Goal: Task Accomplishment & Management: Manage account settings

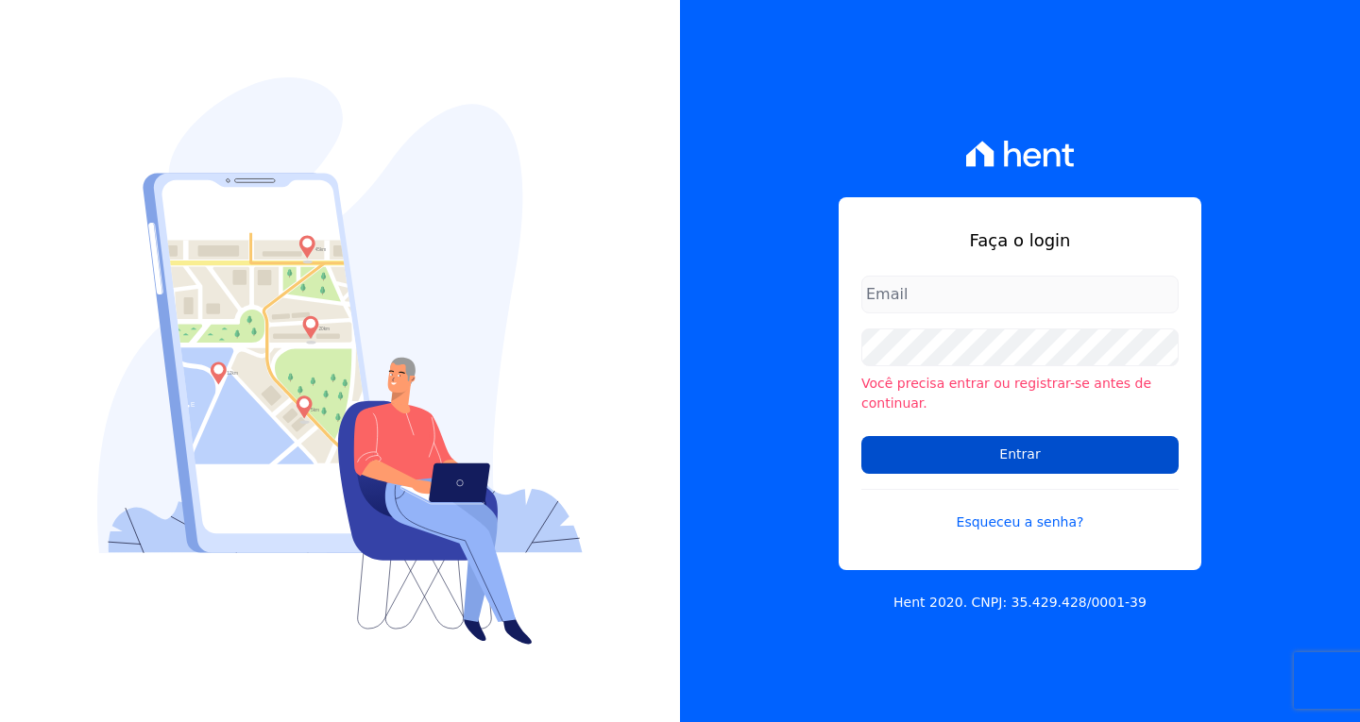
type input "[EMAIL_ADDRESS][DOMAIN_NAME]"
click at [998, 448] on input "Entrar" at bounding box center [1019, 455] width 317 height 38
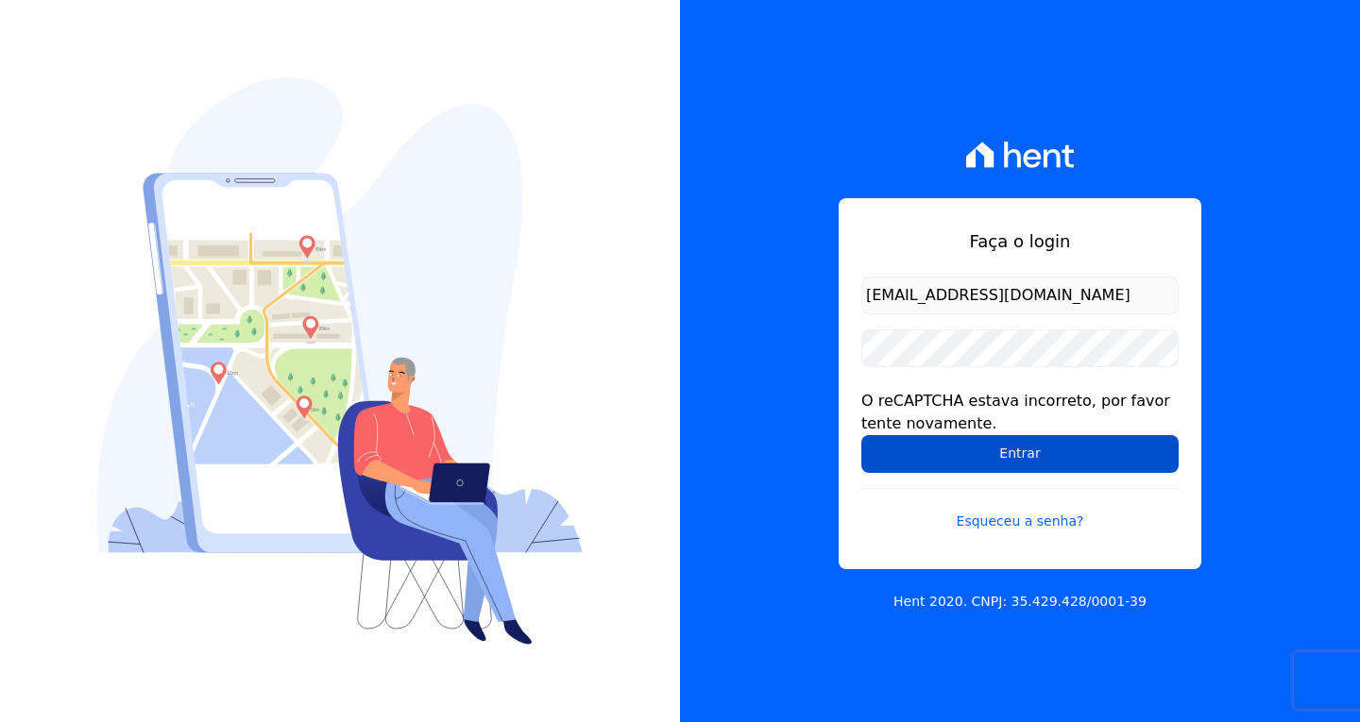
click at [1029, 462] on input "Entrar" at bounding box center [1019, 454] width 317 height 38
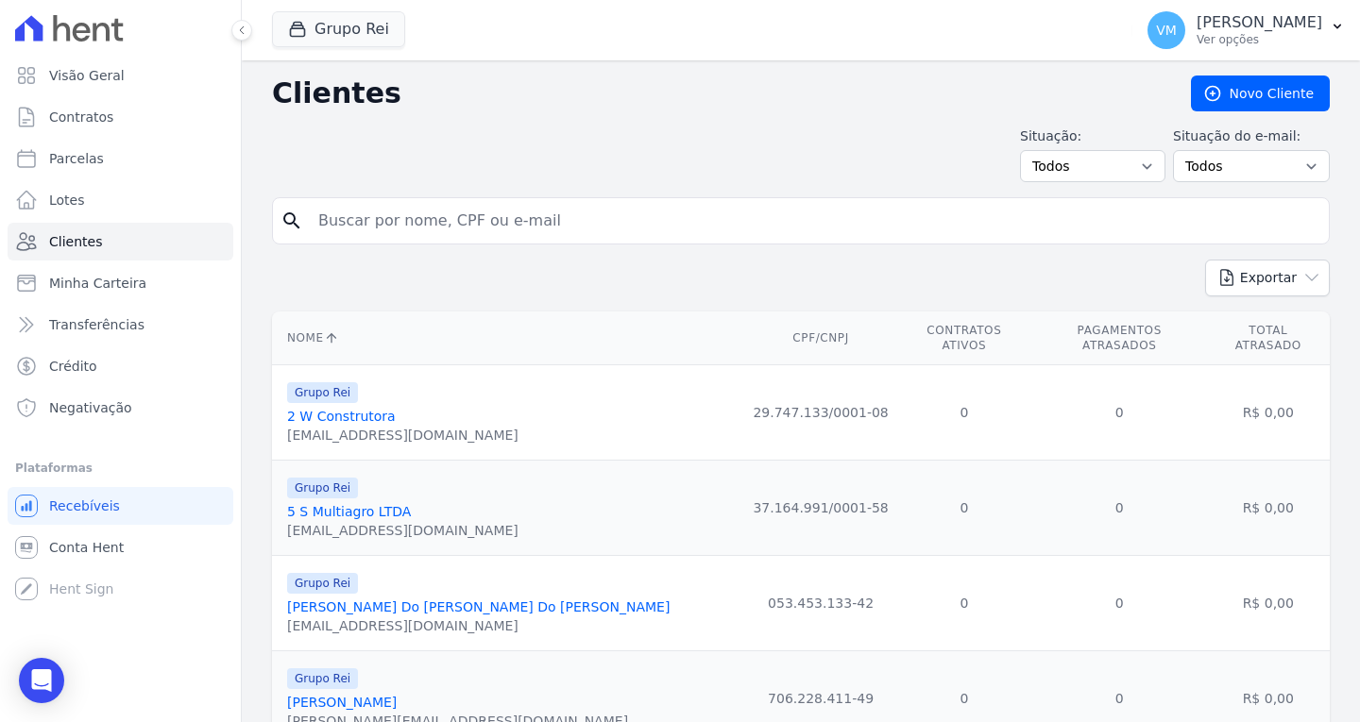
click at [502, 237] on input "search" at bounding box center [814, 221] width 1014 height 38
paste input "01328617122"
type input "01328617122"
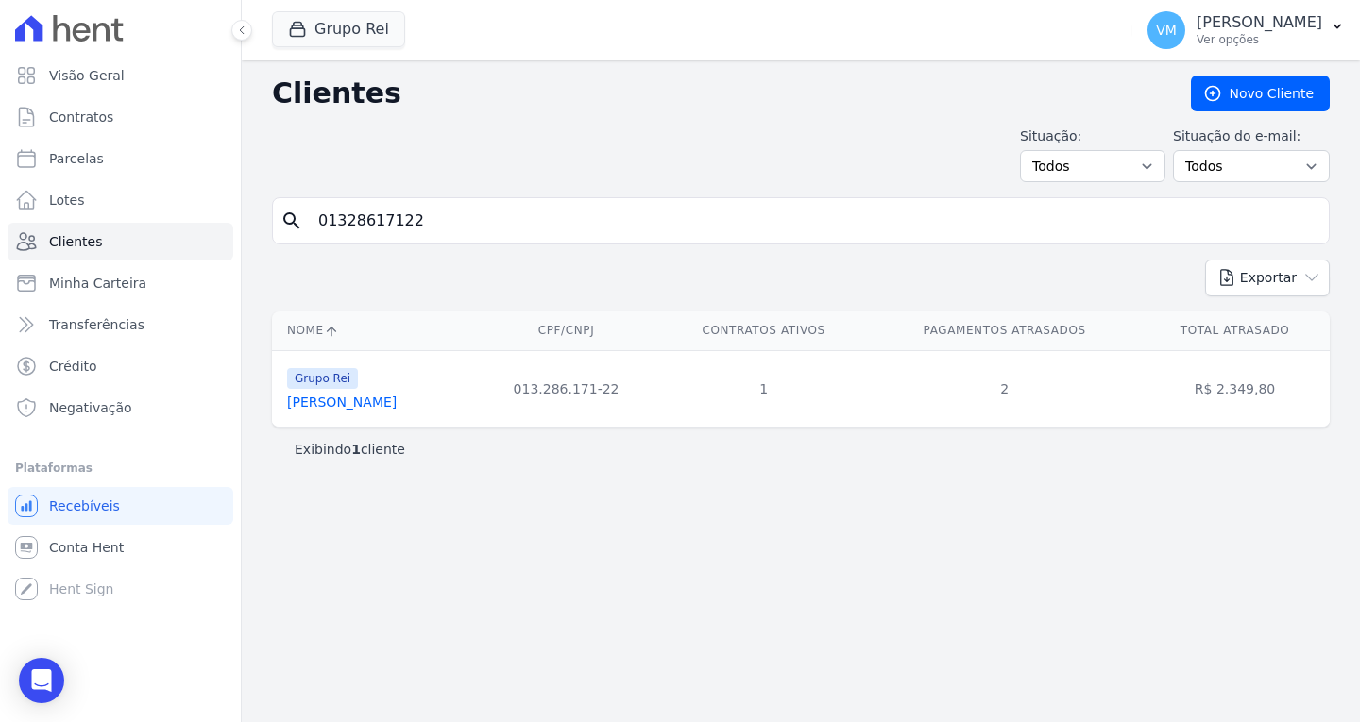
click at [360, 404] on link "[PERSON_NAME]" at bounding box center [342, 402] width 110 height 15
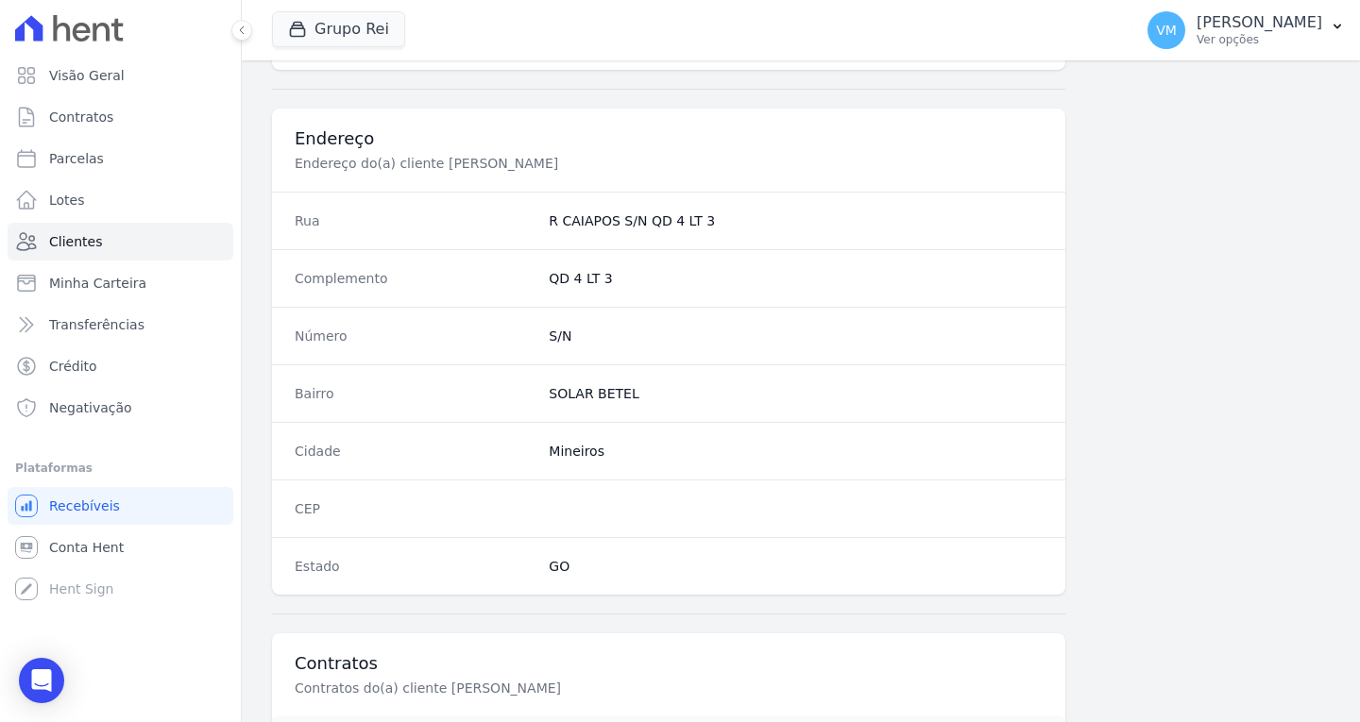
scroll to position [1044, 0]
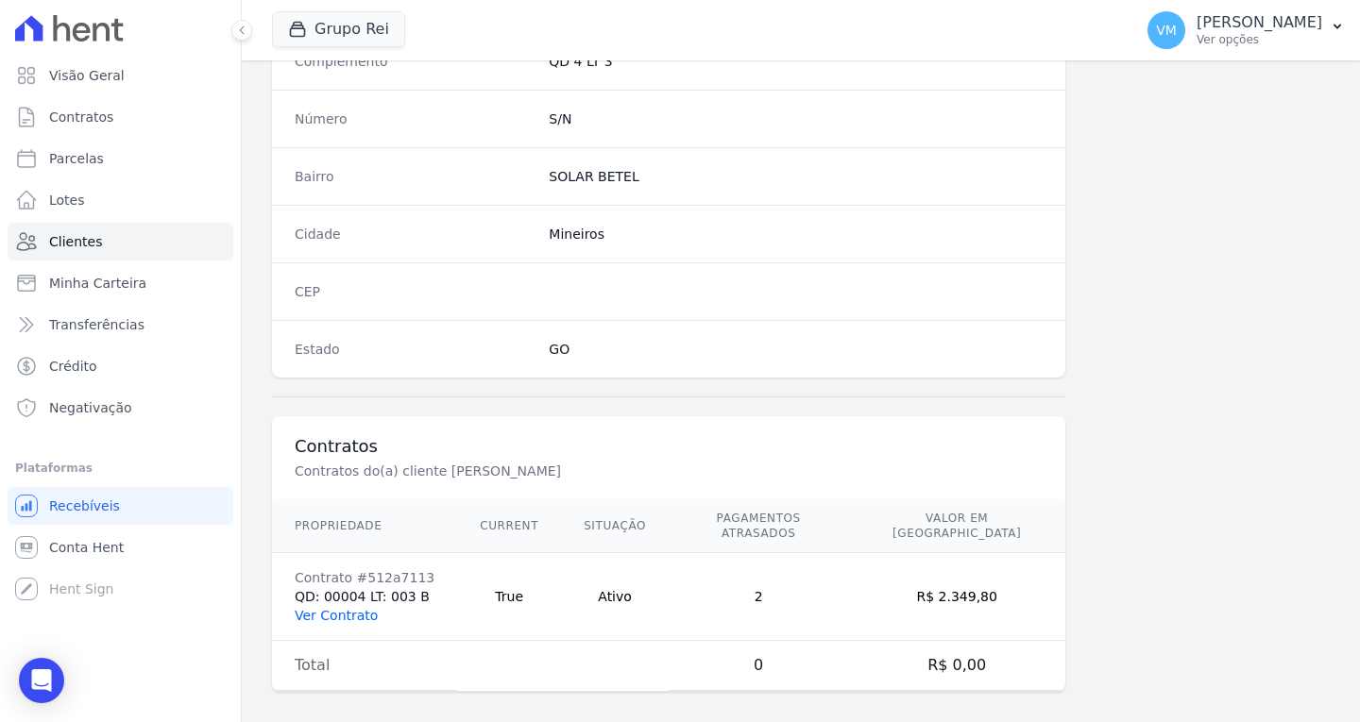
click at [344, 608] on link "Ver Contrato" at bounding box center [336, 615] width 83 height 15
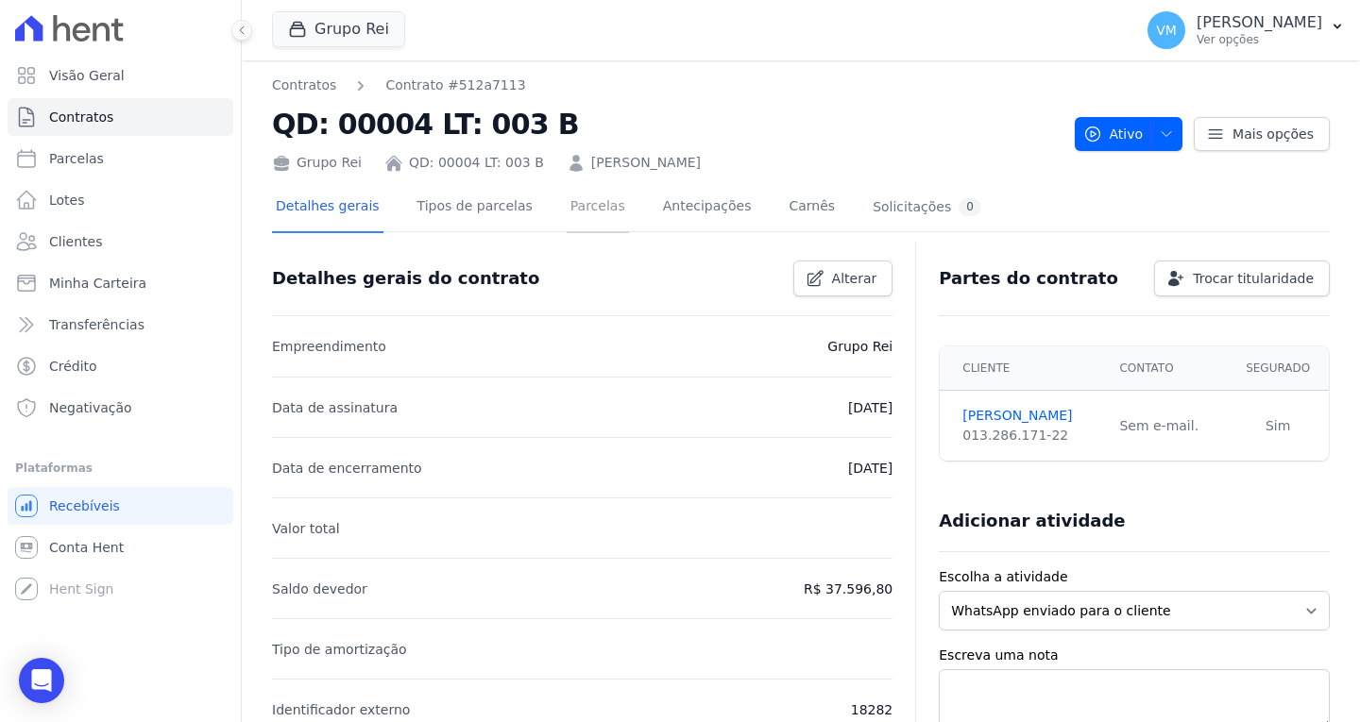
click at [573, 218] on link "Parcelas" at bounding box center [598, 208] width 62 height 50
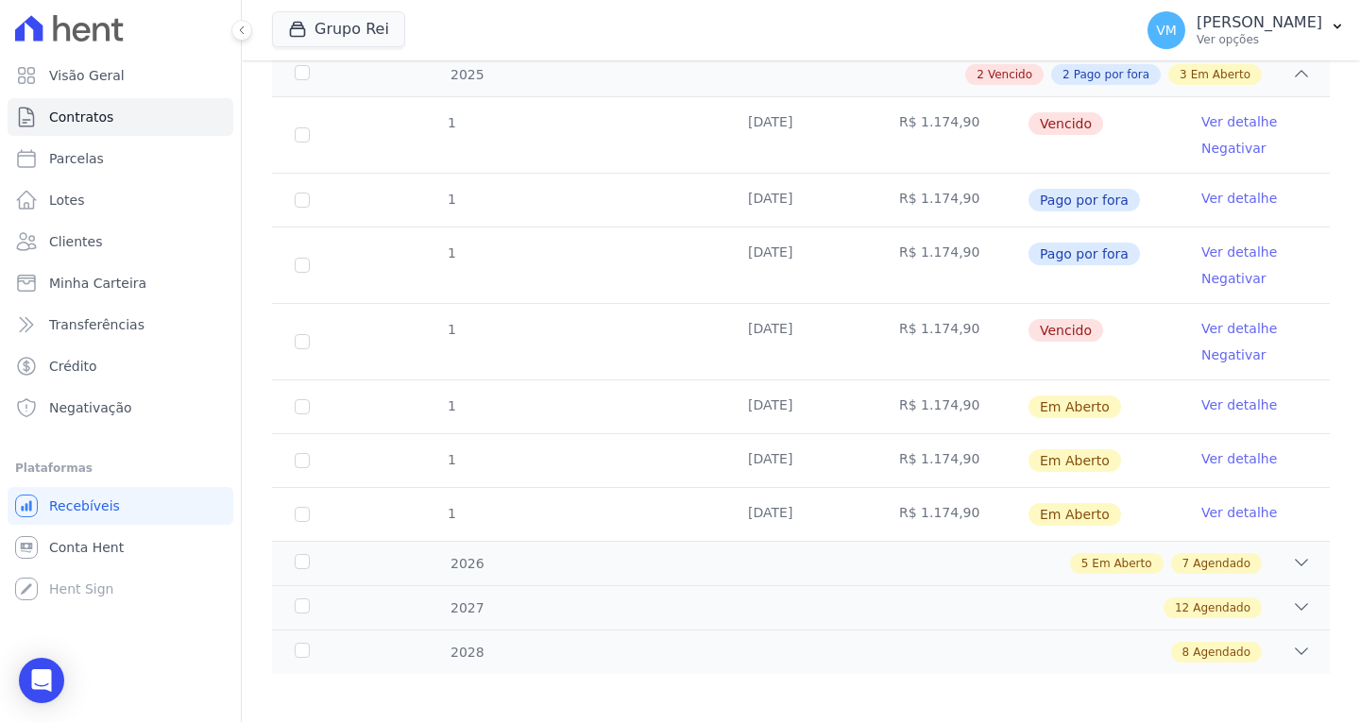
scroll to position [310, 0]
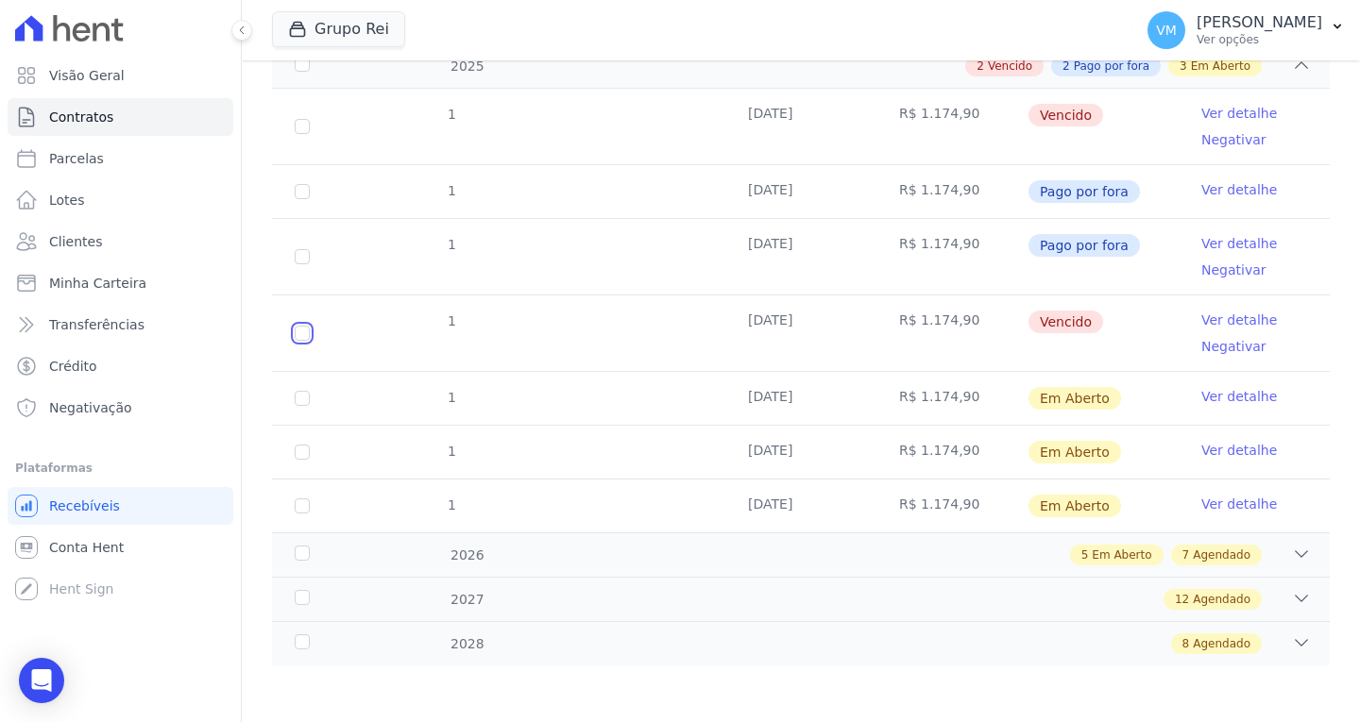
click at [300, 332] on input "checkbox" at bounding box center [302, 333] width 15 height 15
checkbox input "true"
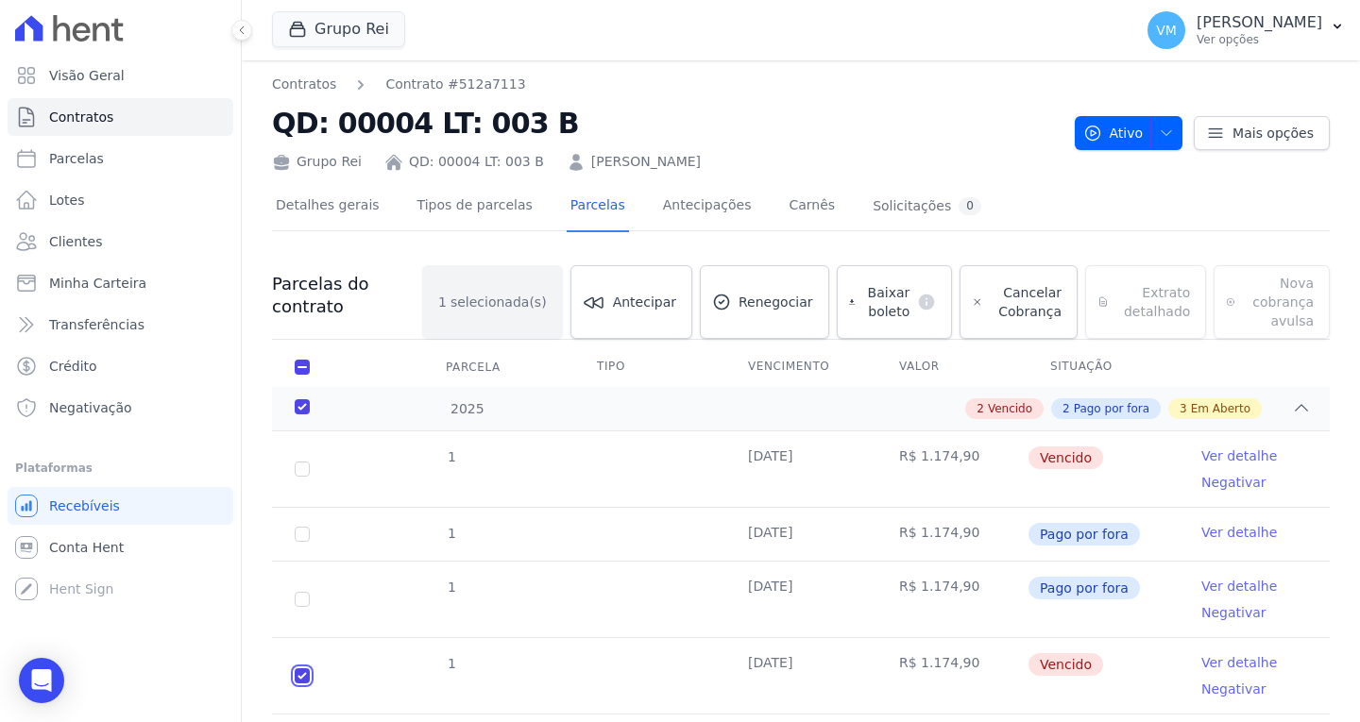
scroll to position [0, 0]
click at [1223, 665] on link "Ver detalhe" at bounding box center [1239, 663] width 76 height 19
click at [119, 242] on link "Clientes" at bounding box center [121, 242] width 226 height 38
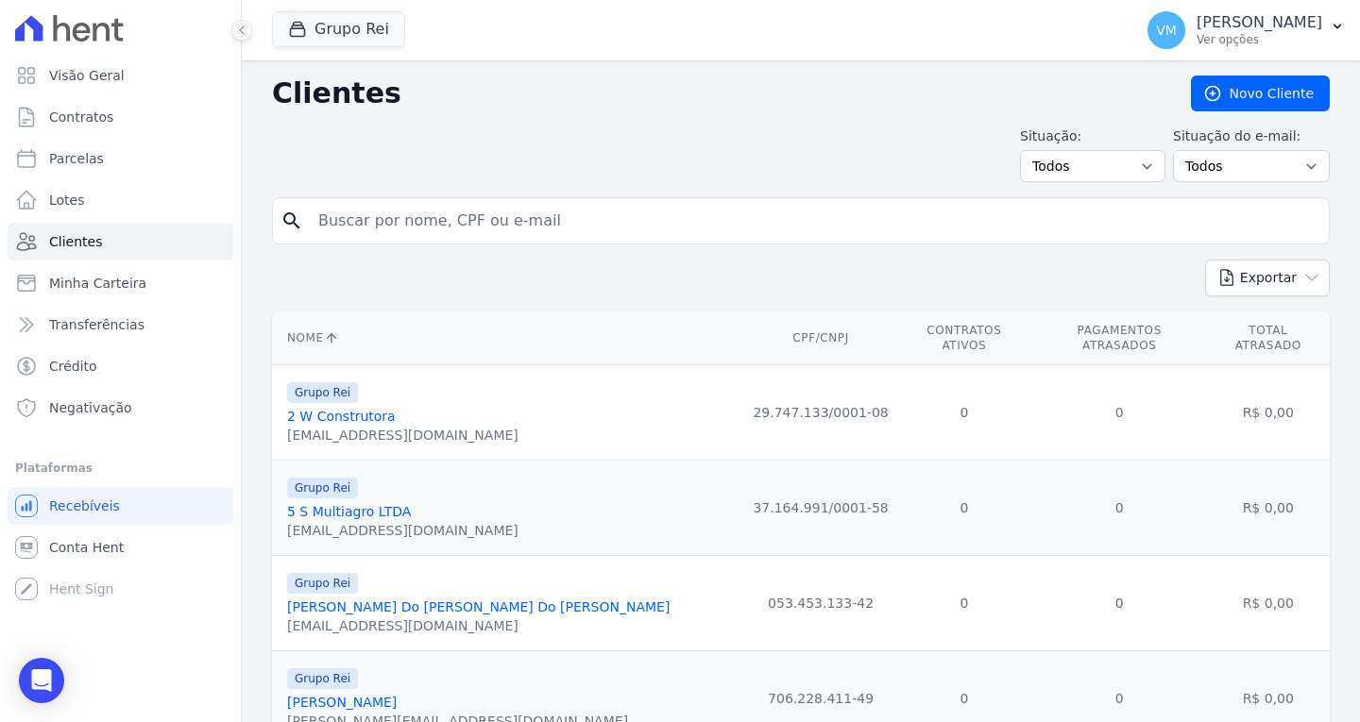
click at [463, 217] on input "search" at bounding box center [814, 221] width 1014 height 38
paste input "48595012415"
type input "48595012415"
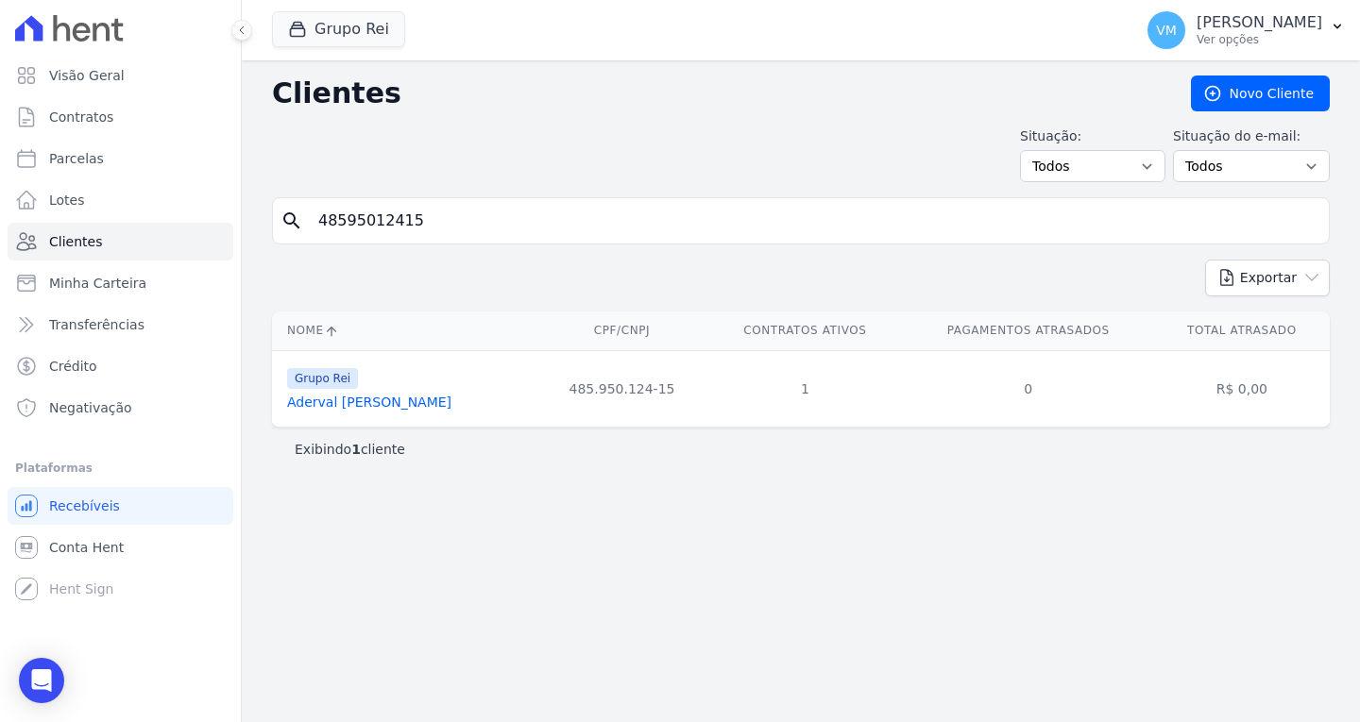
click at [362, 402] on link "Aderval [PERSON_NAME]" at bounding box center [369, 402] width 164 height 15
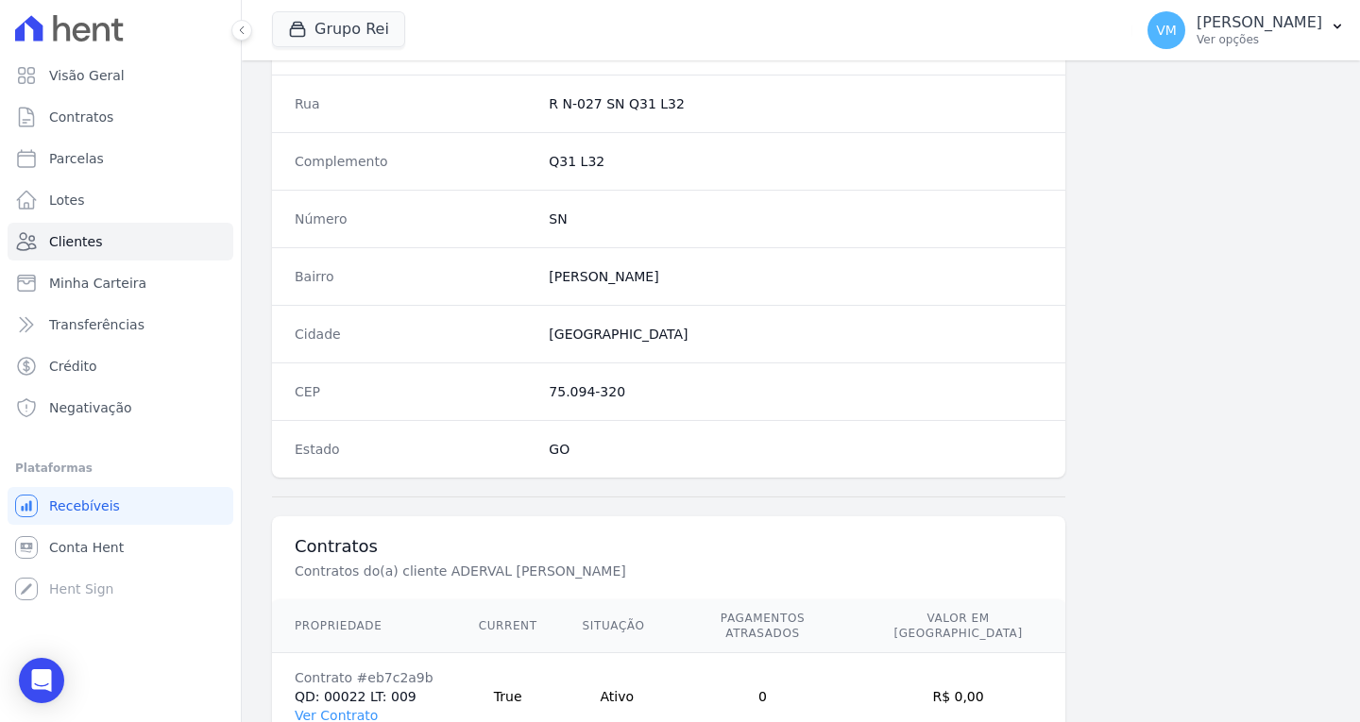
scroll to position [1131, 0]
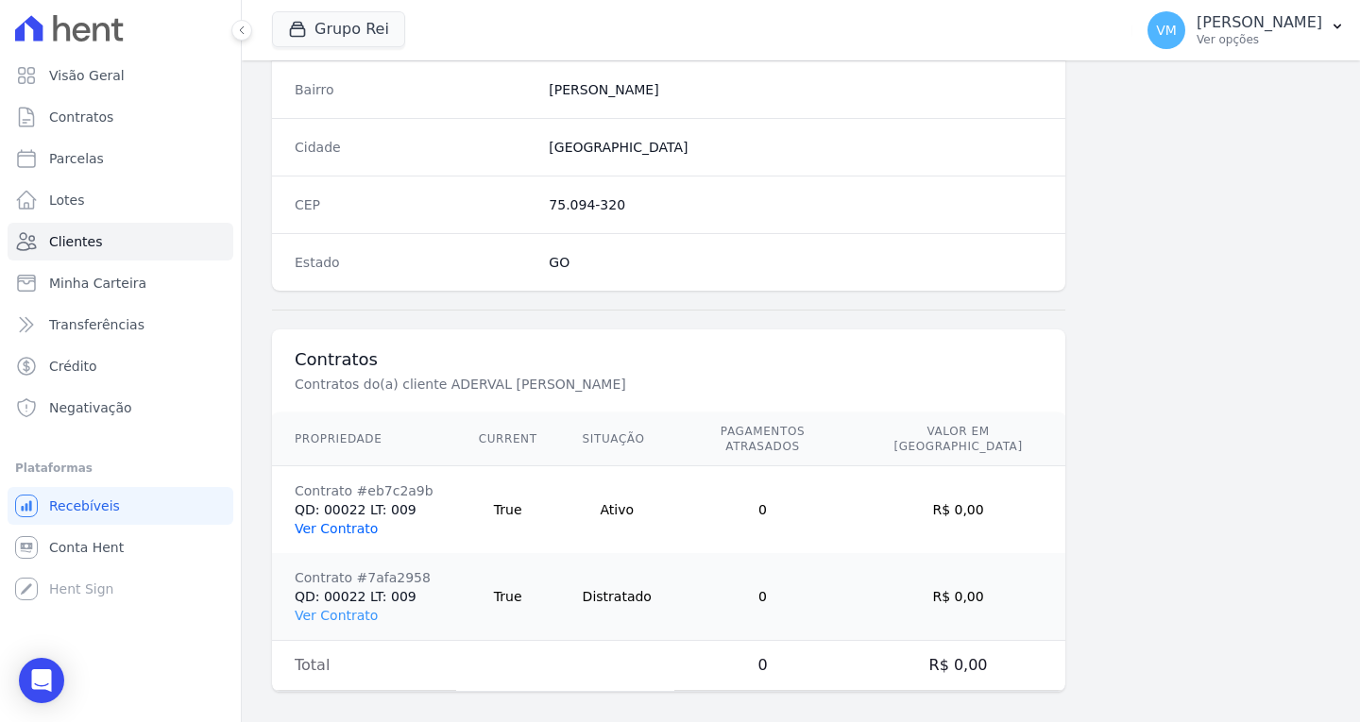
click at [339, 521] on link "Ver Contrato" at bounding box center [336, 528] width 83 height 15
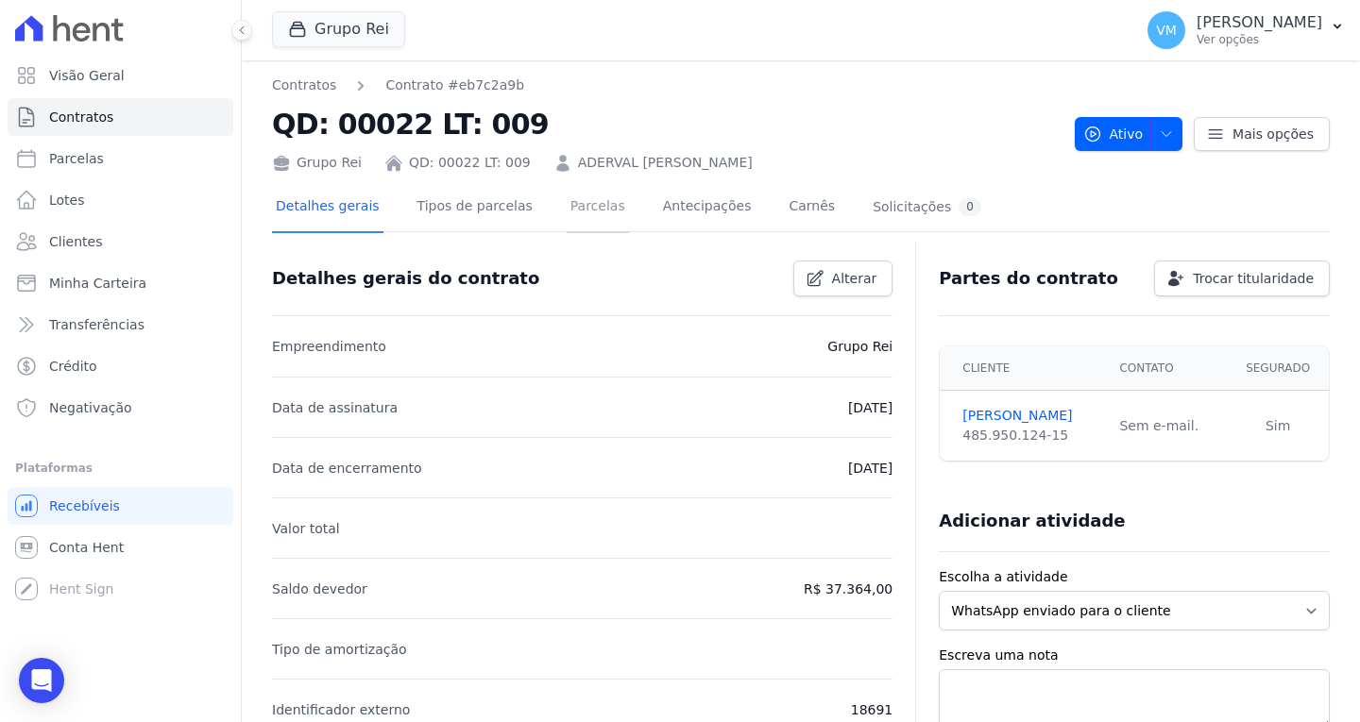
click at [567, 219] on link "Parcelas" at bounding box center [598, 208] width 62 height 50
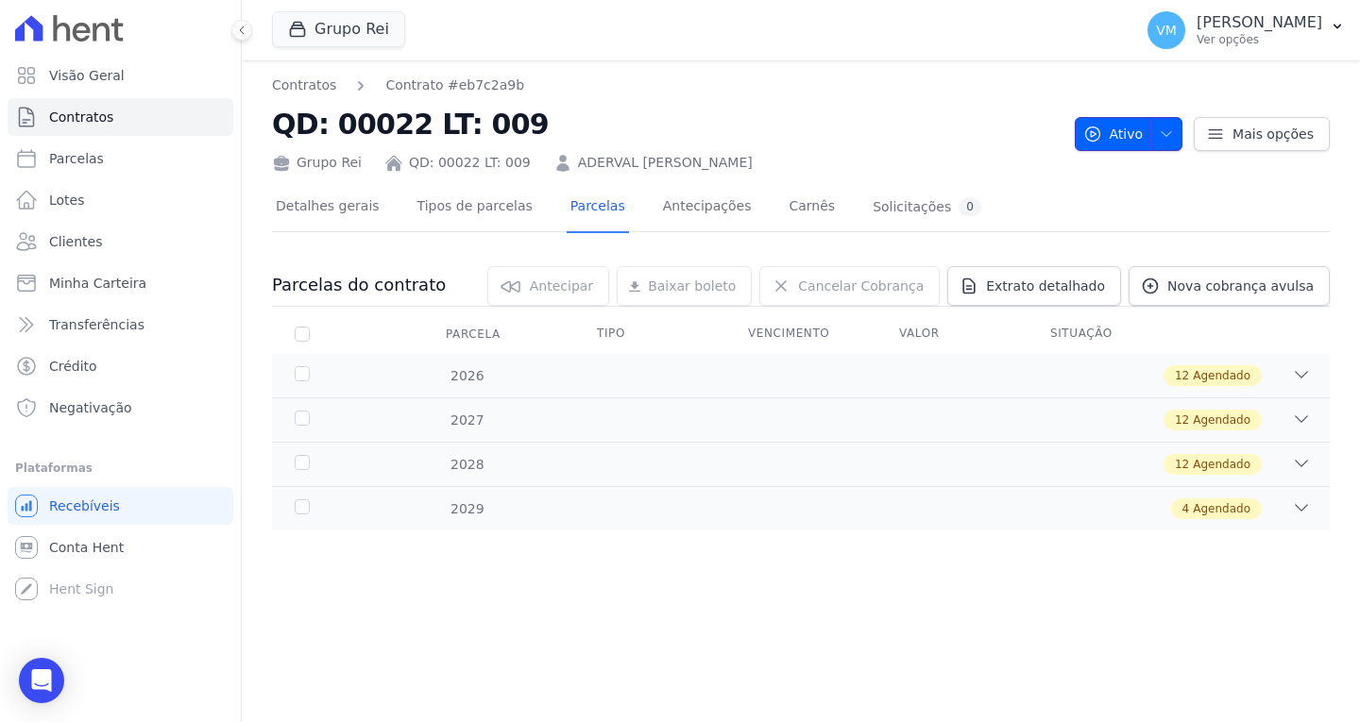
click at [1181, 127] on button "Ativo" at bounding box center [1129, 134] width 109 height 34
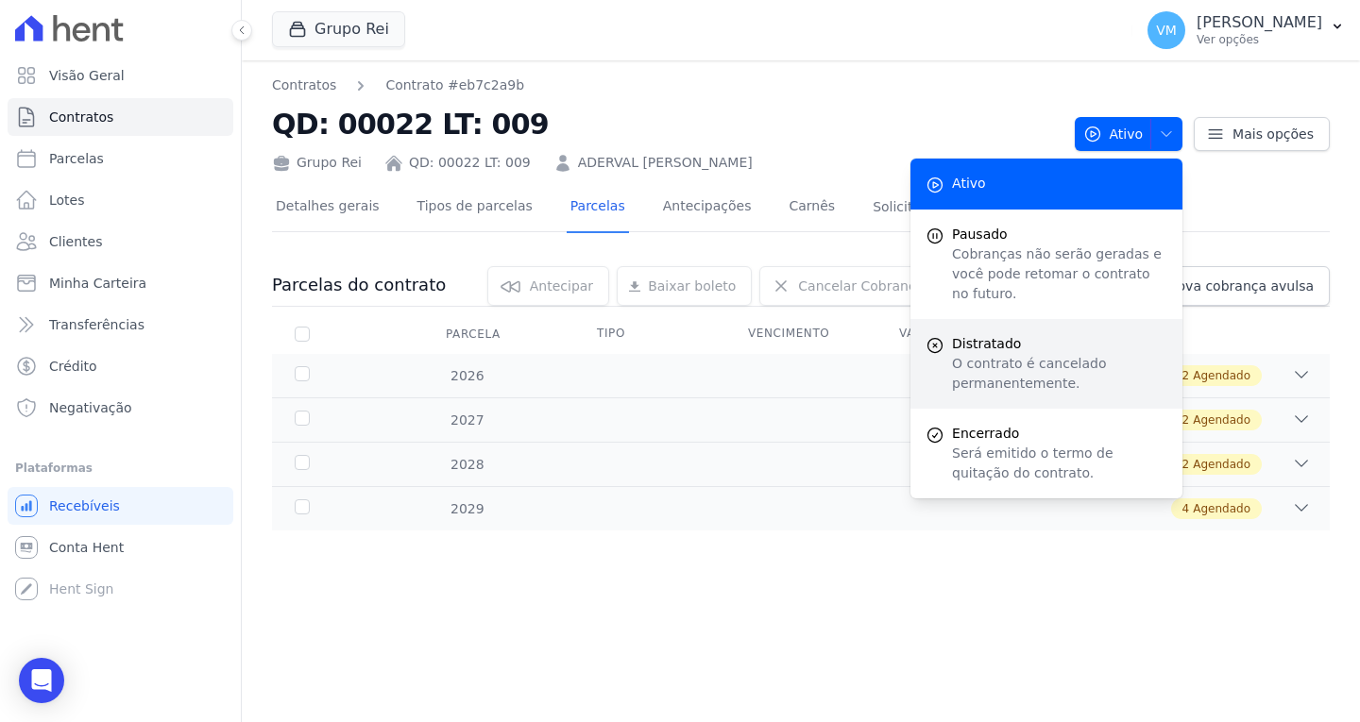
click at [1049, 354] on p "O contrato é cancelado permanentemente." at bounding box center [1059, 374] width 215 height 40
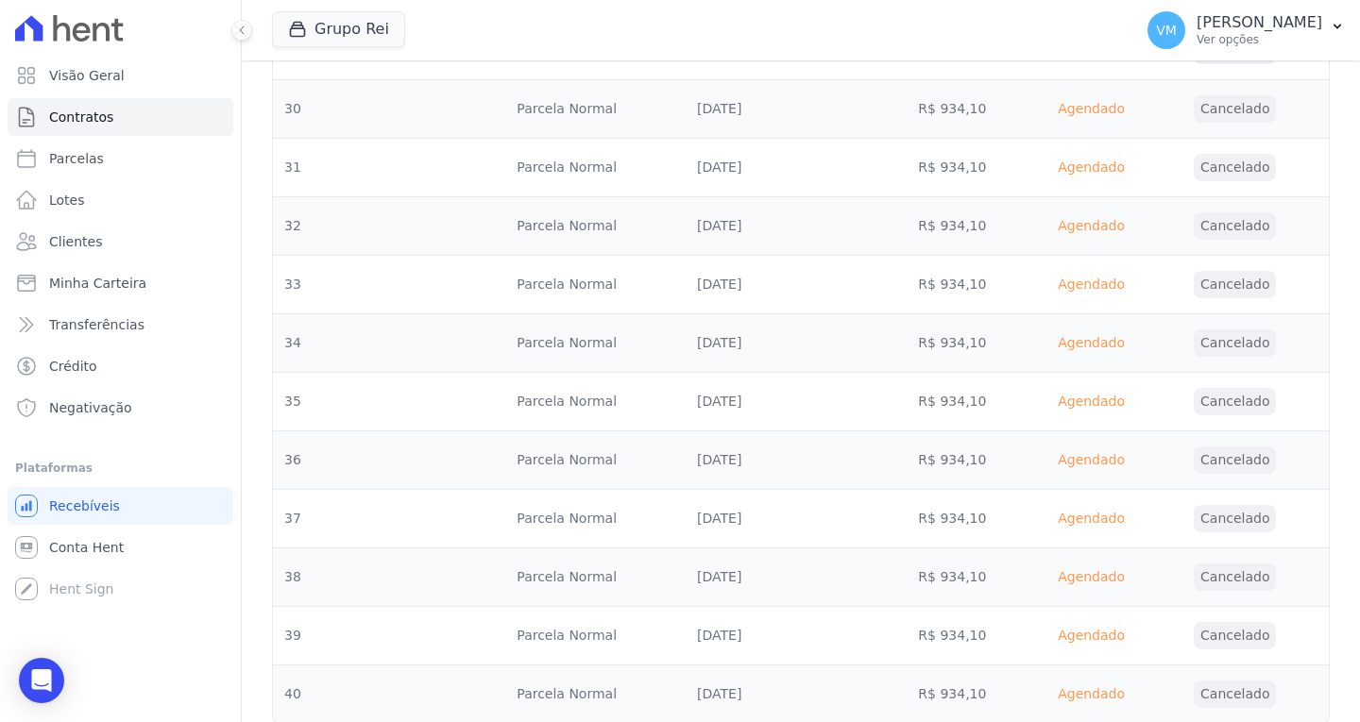
scroll to position [2569, 0]
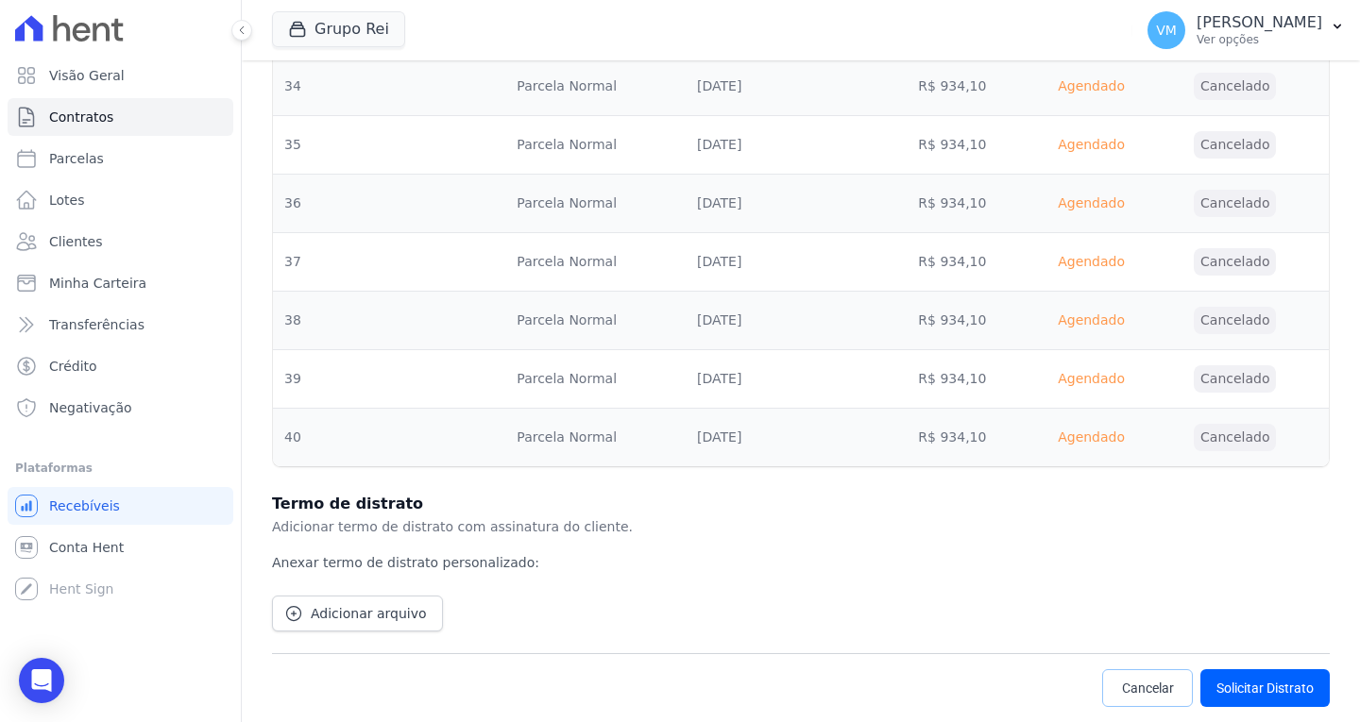
click at [1109, 676] on link "Cancelar" at bounding box center [1147, 689] width 91 height 38
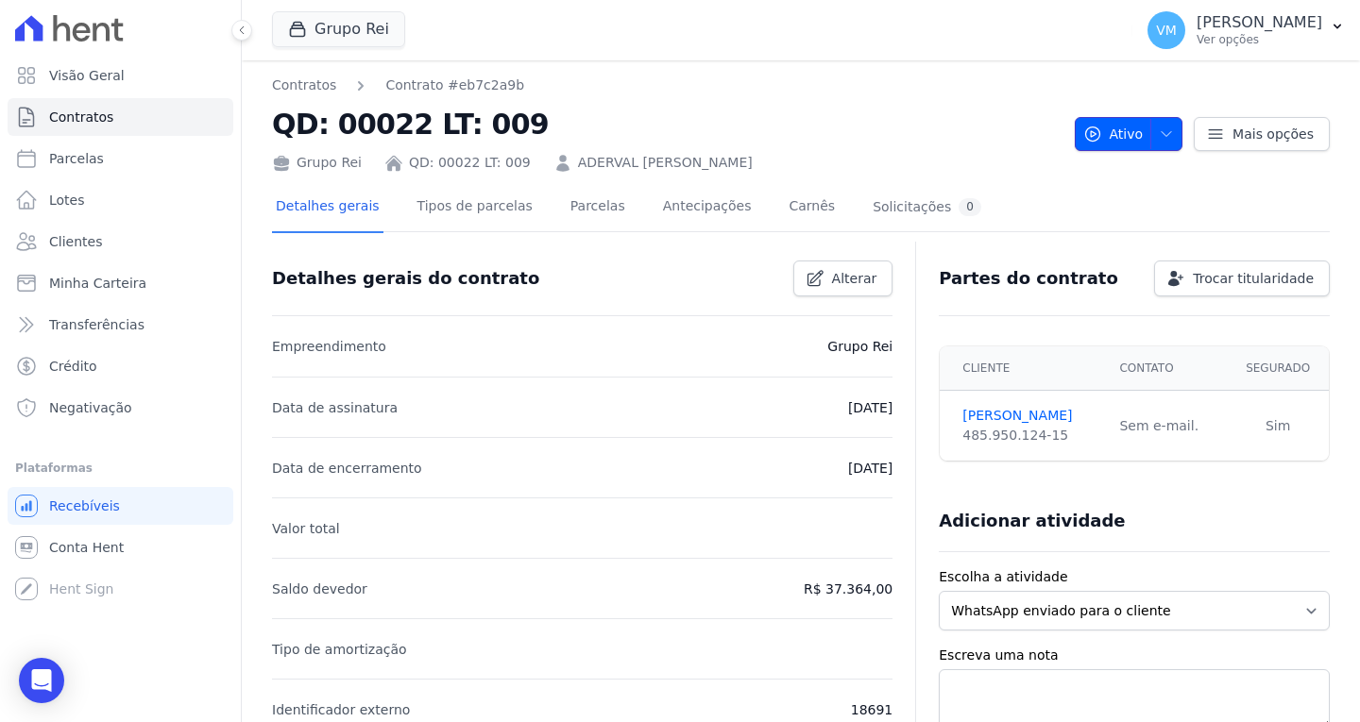
click at [1166, 137] on button "Ativo" at bounding box center [1129, 134] width 109 height 34
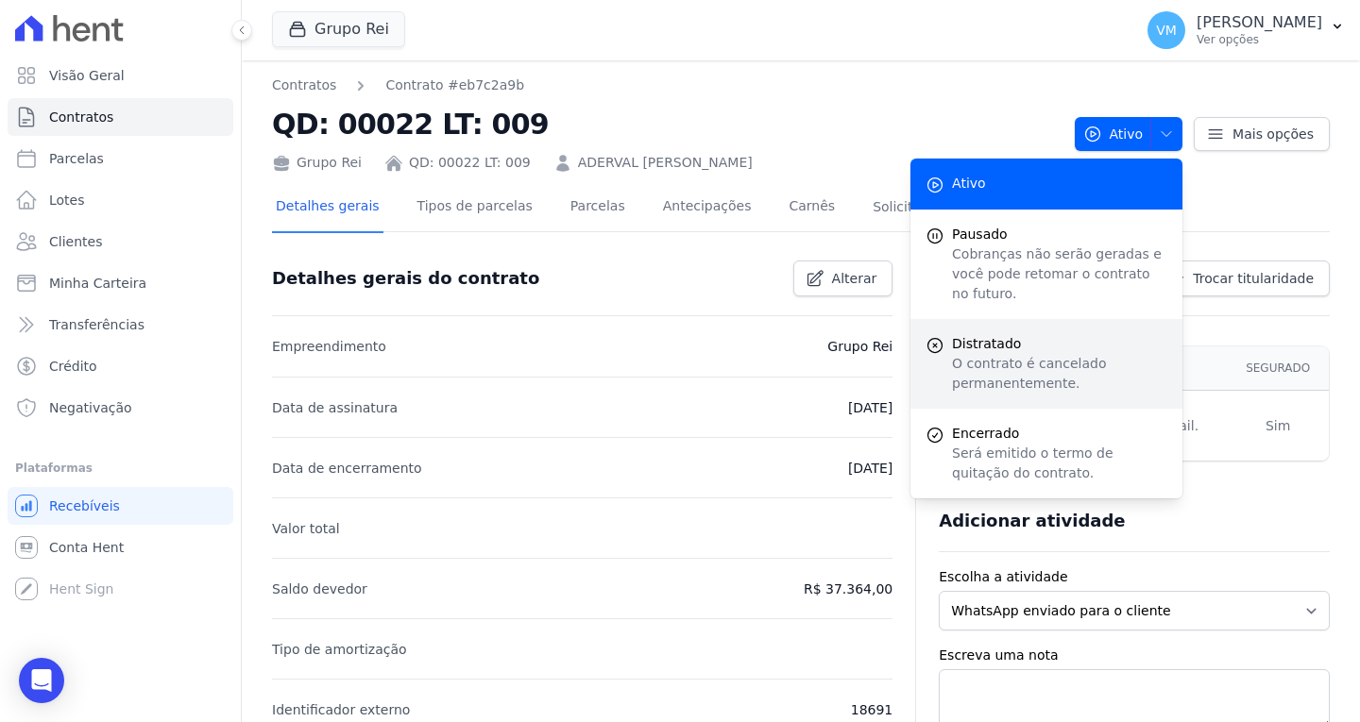
click at [1010, 354] on p "O contrato é cancelado permanentemente." at bounding box center [1059, 374] width 215 height 40
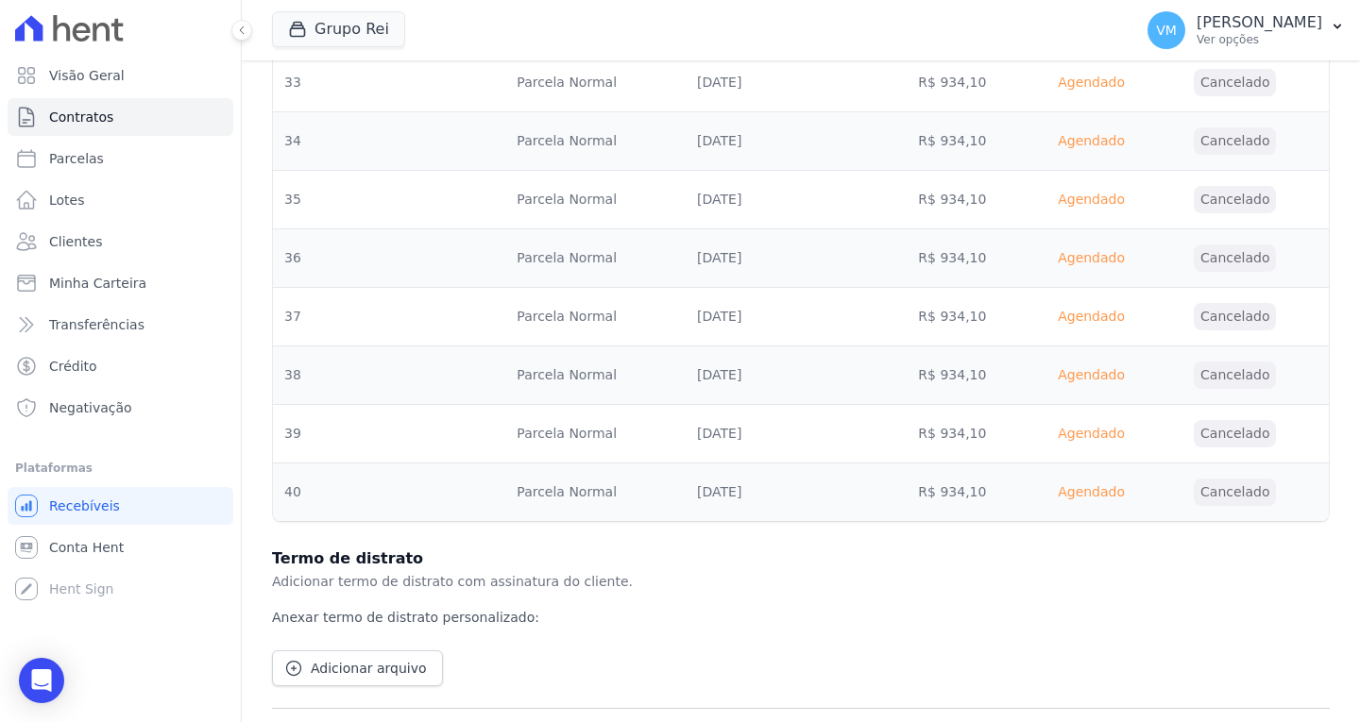
scroll to position [2569, 0]
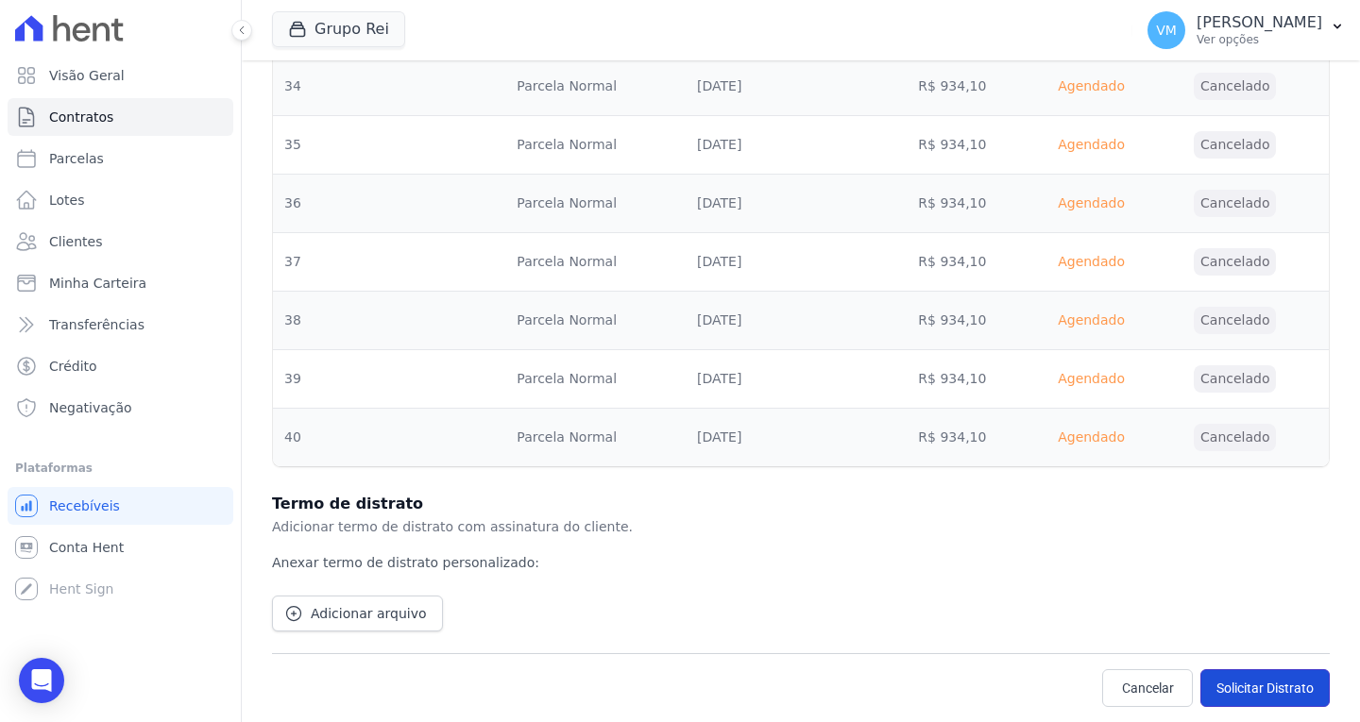
drag, startPoint x: 1241, startPoint y: 686, endPoint x: 1208, endPoint y: 666, distance: 38.5
click at [1240, 687] on button "Solicitar Distrato" at bounding box center [1264, 689] width 129 height 38
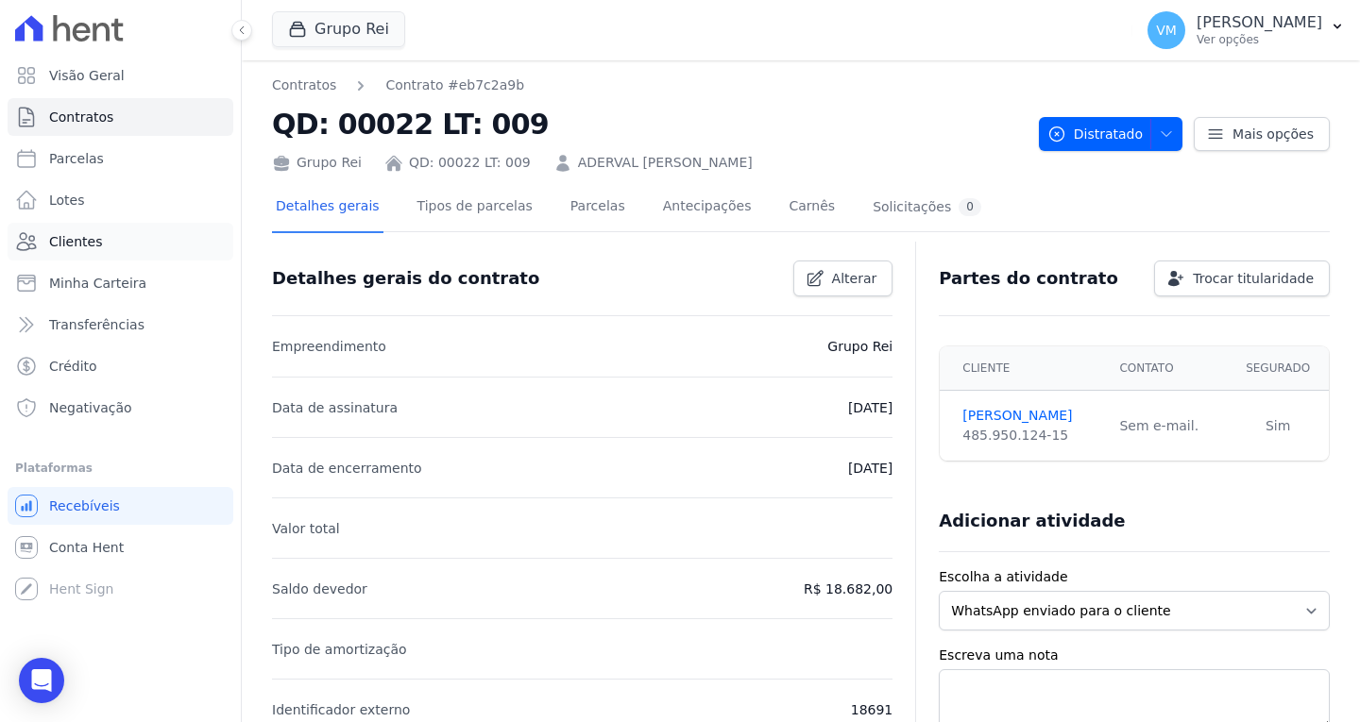
click at [101, 251] on link "Clientes" at bounding box center [121, 242] width 226 height 38
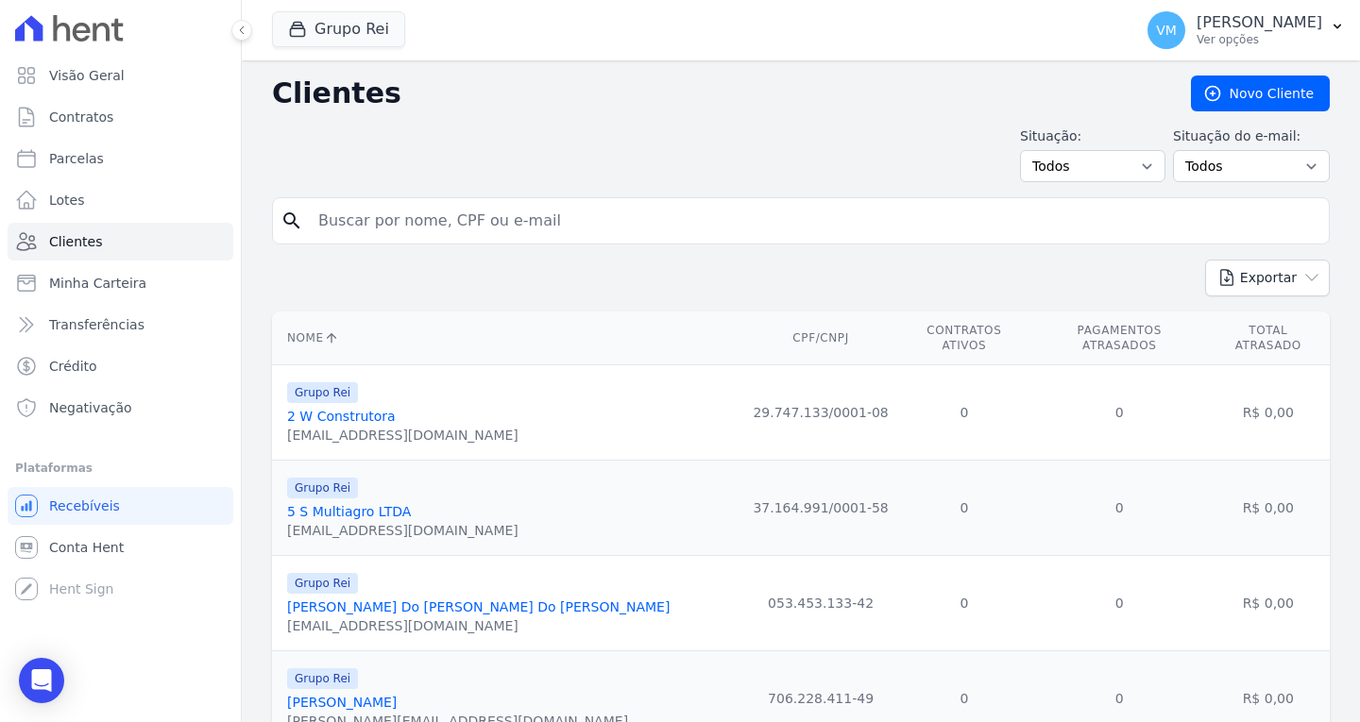
click at [421, 212] on input "search" at bounding box center [814, 221] width 1014 height 38
paste input "03334022196"
type input "03334022196"
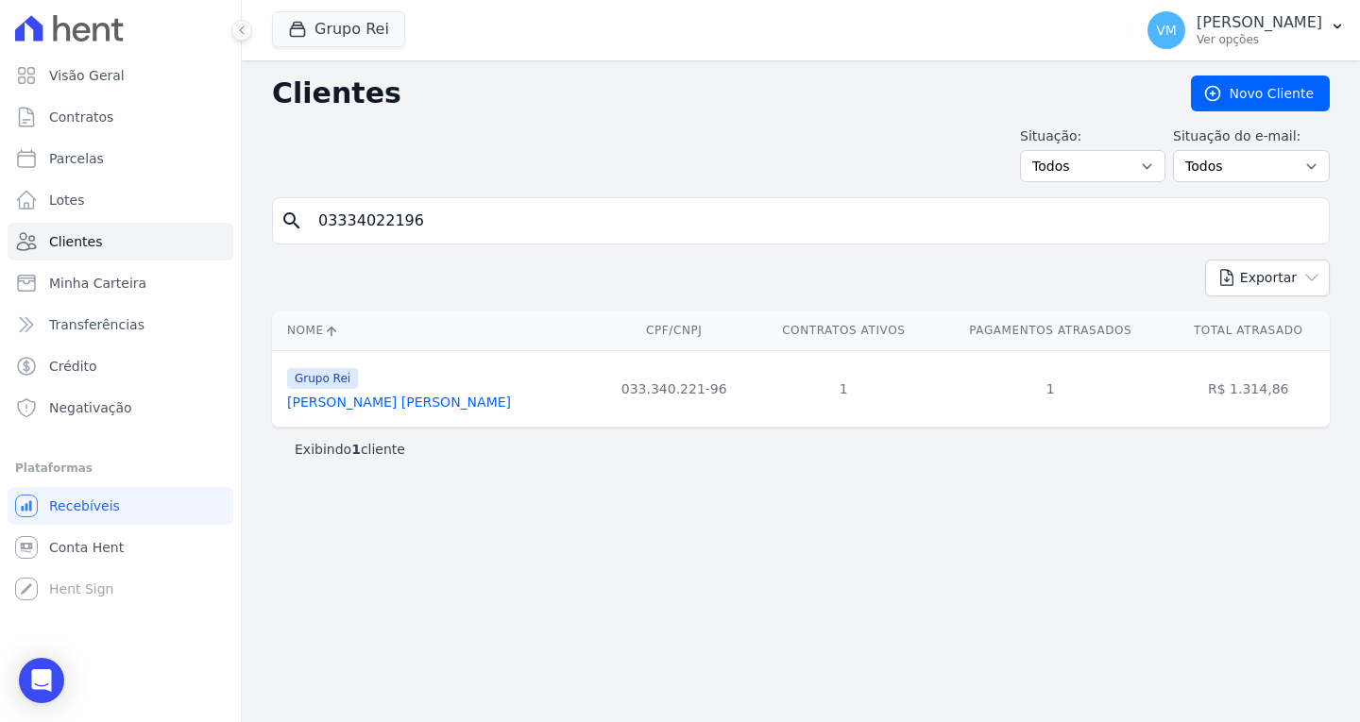
click at [400, 406] on link "[PERSON_NAME] [PERSON_NAME]" at bounding box center [399, 402] width 224 height 15
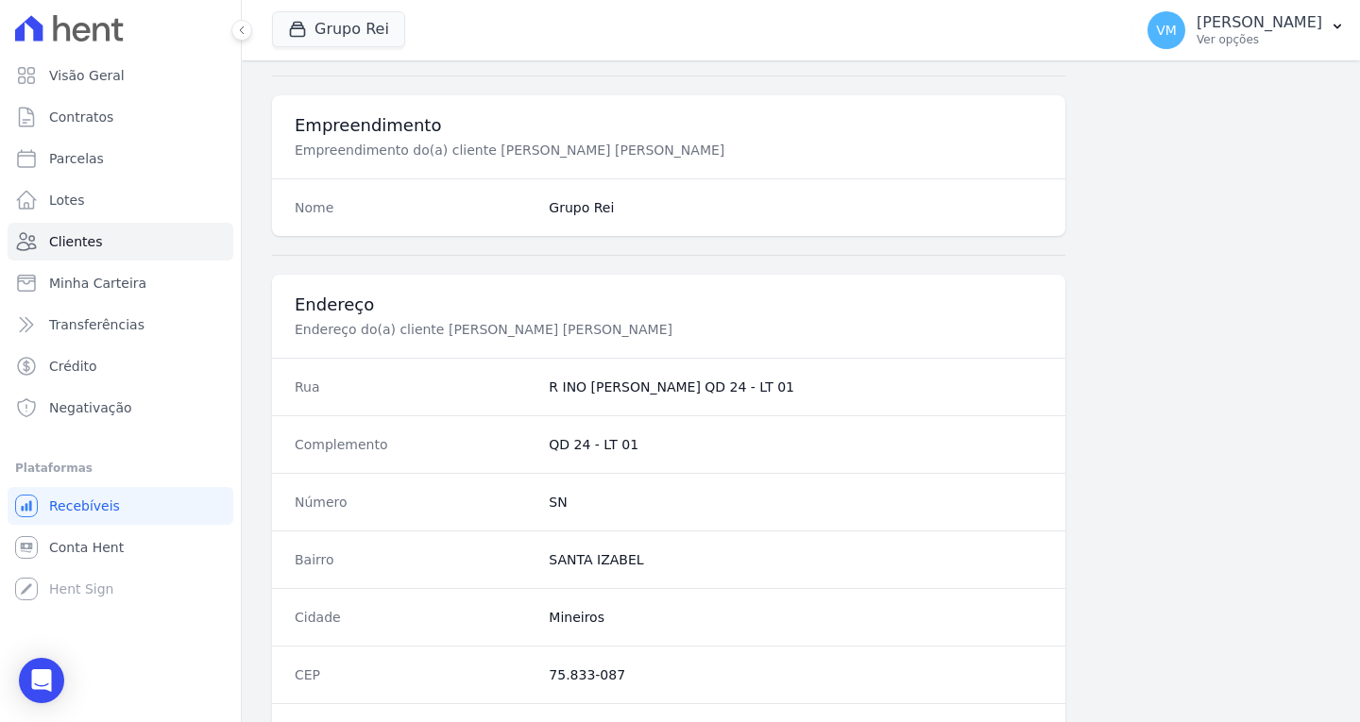
scroll to position [1131, 0]
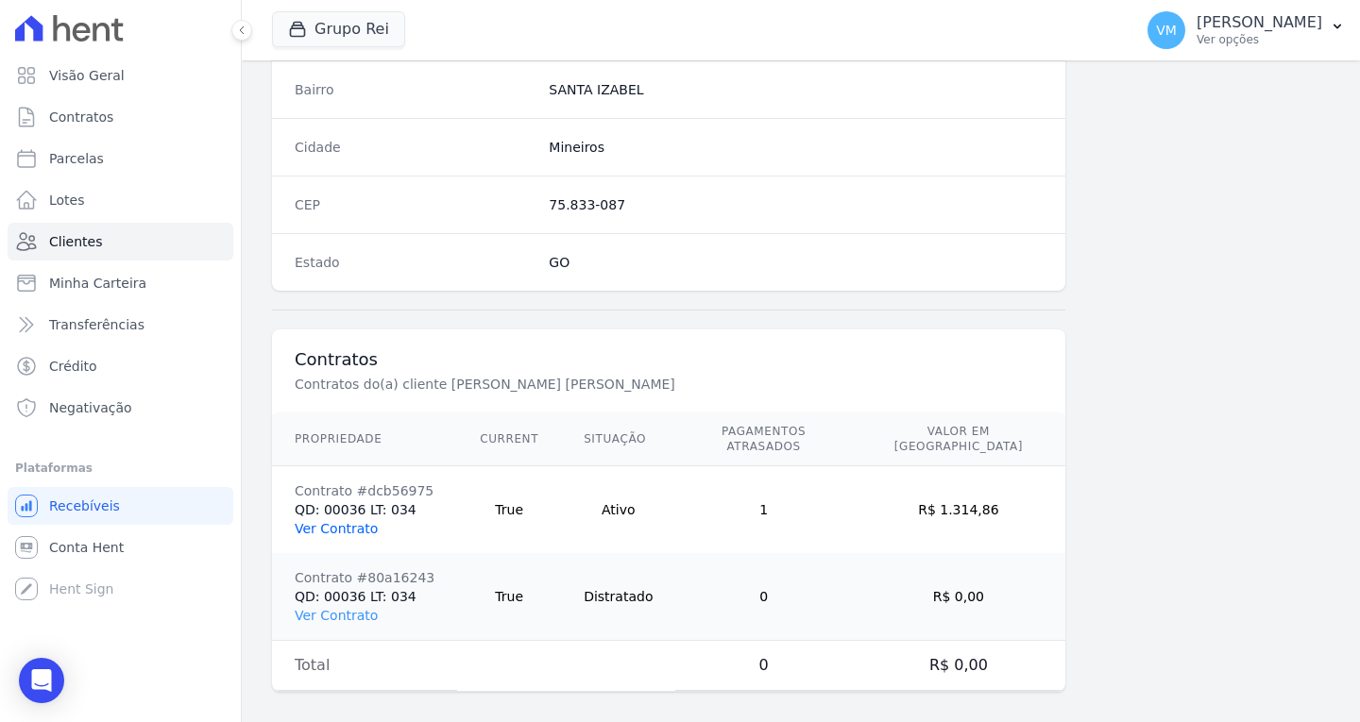
click at [335, 521] on link "Ver Contrato" at bounding box center [336, 528] width 83 height 15
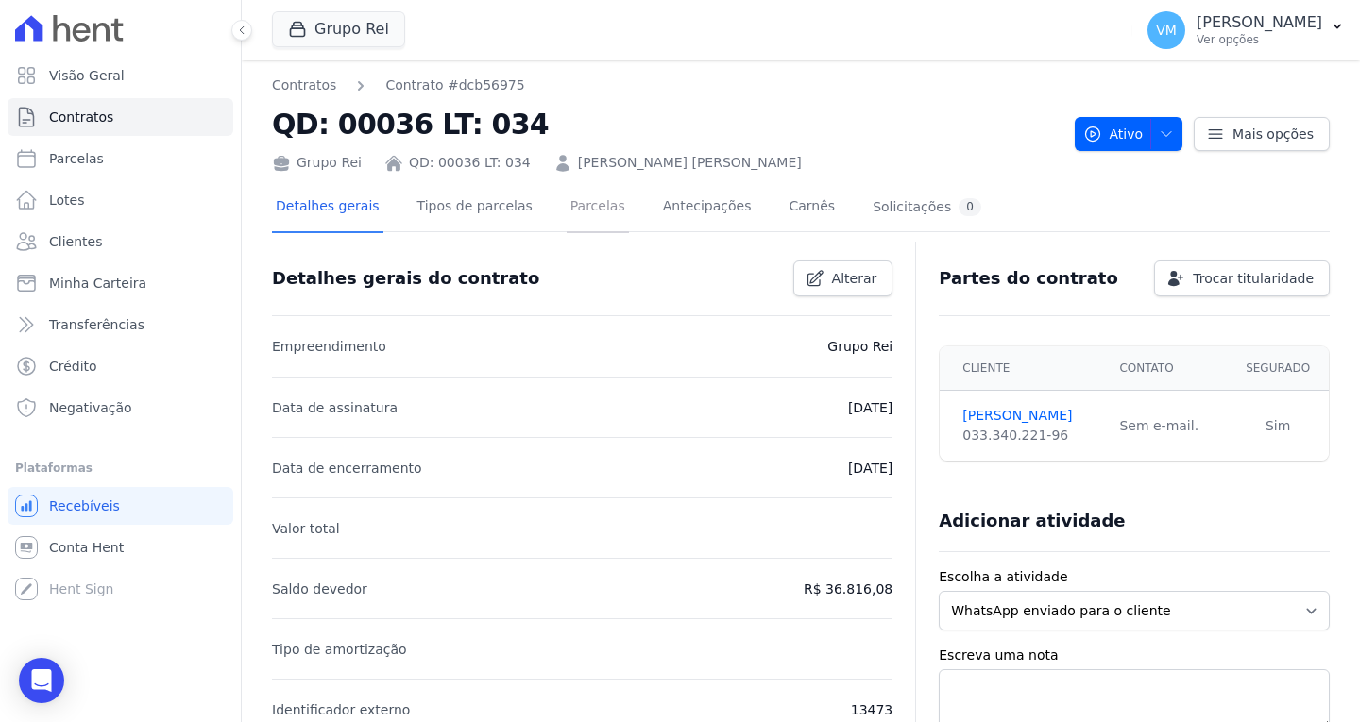
click at [574, 210] on link "Parcelas" at bounding box center [598, 208] width 62 height 50
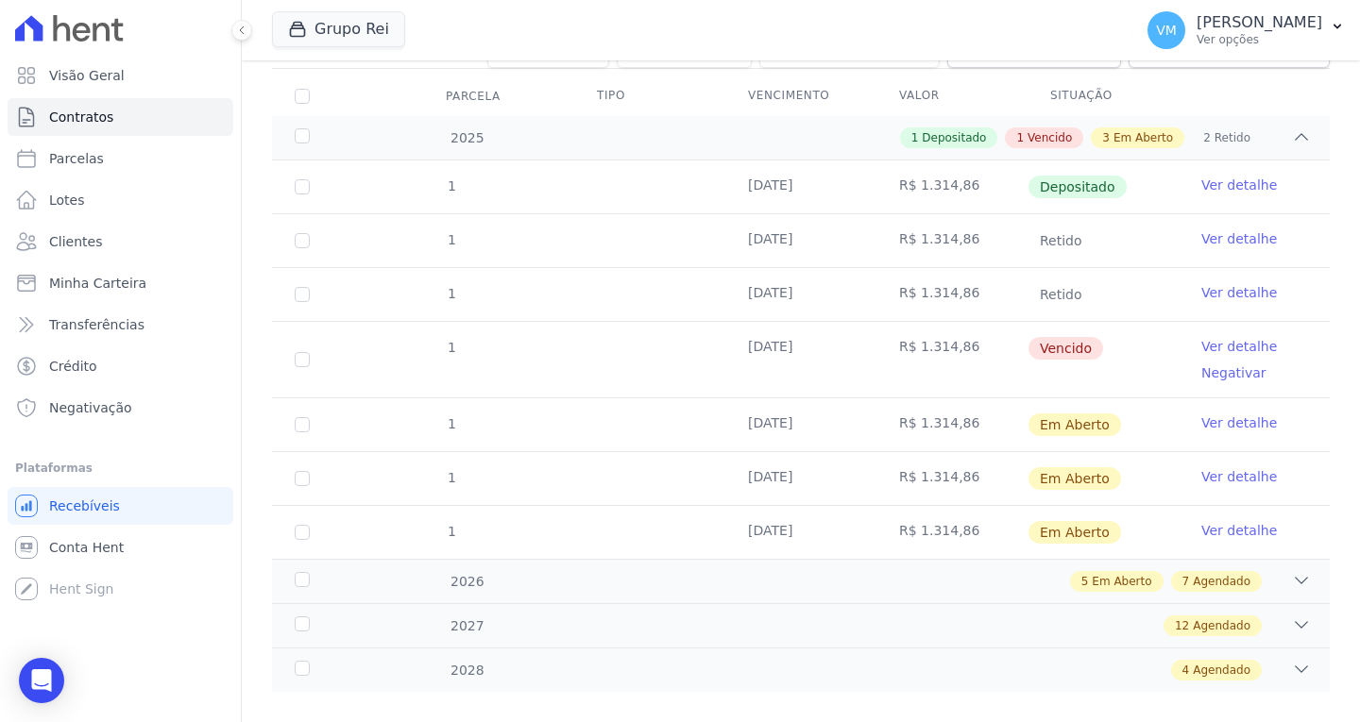
scroll to position [264, 0]
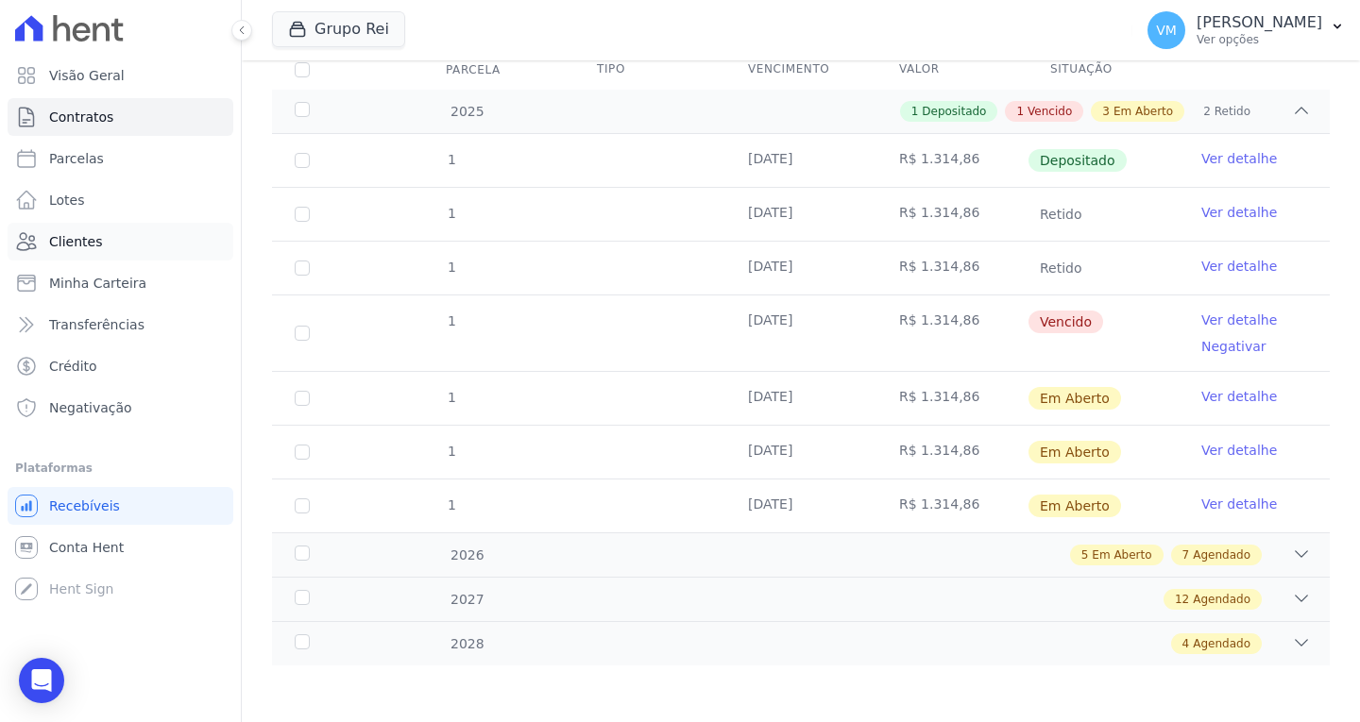
click at [78, 241] on span "Clientes" at bounding box center [75, 241] width 53 height 19
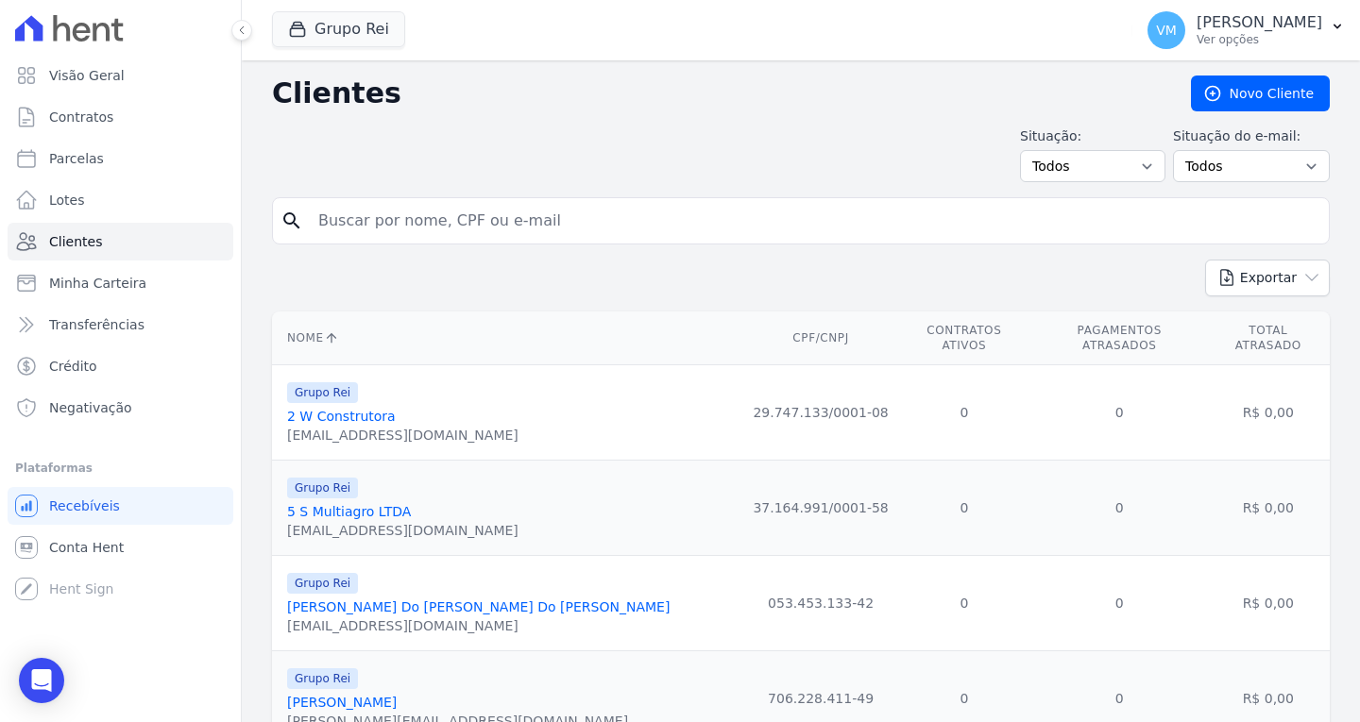
drag, startPoint x: 613, startPoint y: 229, endPoint x: 388, endPoint y: 229, distance: 224.7
click at [395, 229] on input "search" at bounding box center [814, 221] width 1014 height 38
paste input "48595012415"
type input "48595012415"
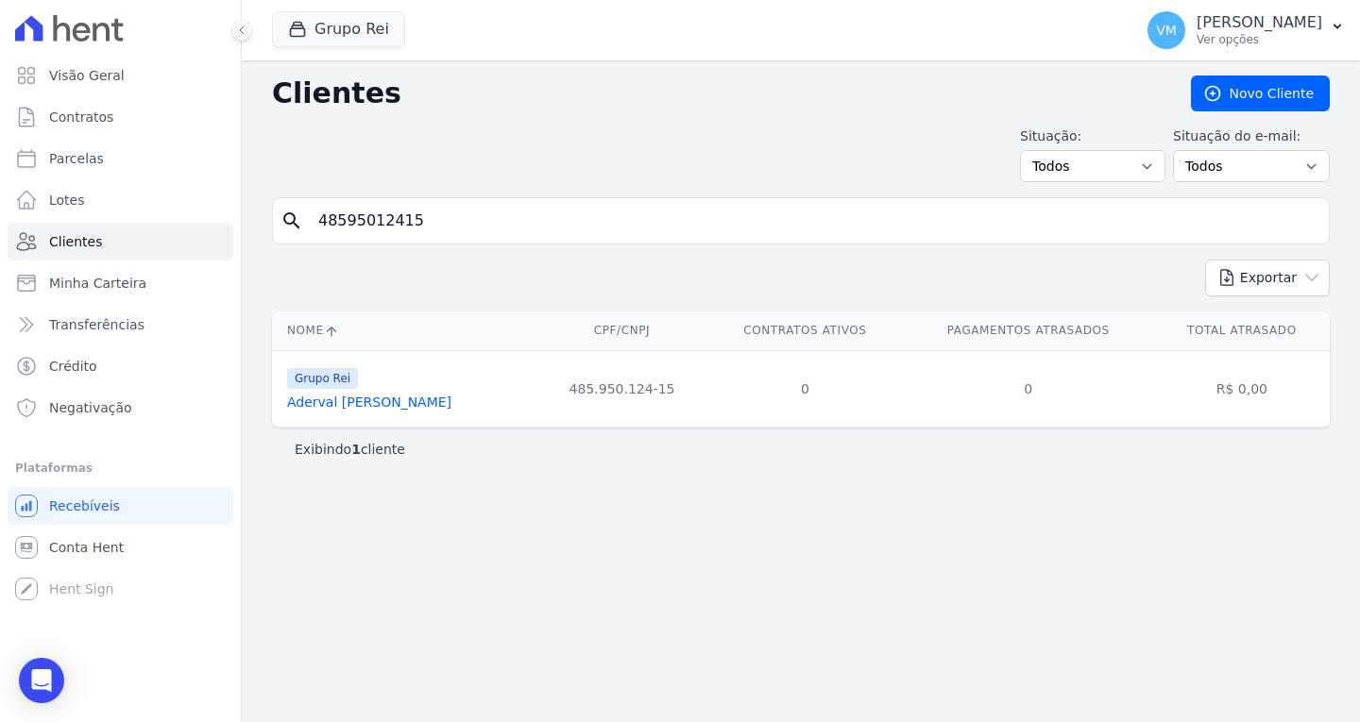
click at [351, 406] on link "Aderval [PERSON_NAME]" at bounding box center [369, 402] width 164 height 15
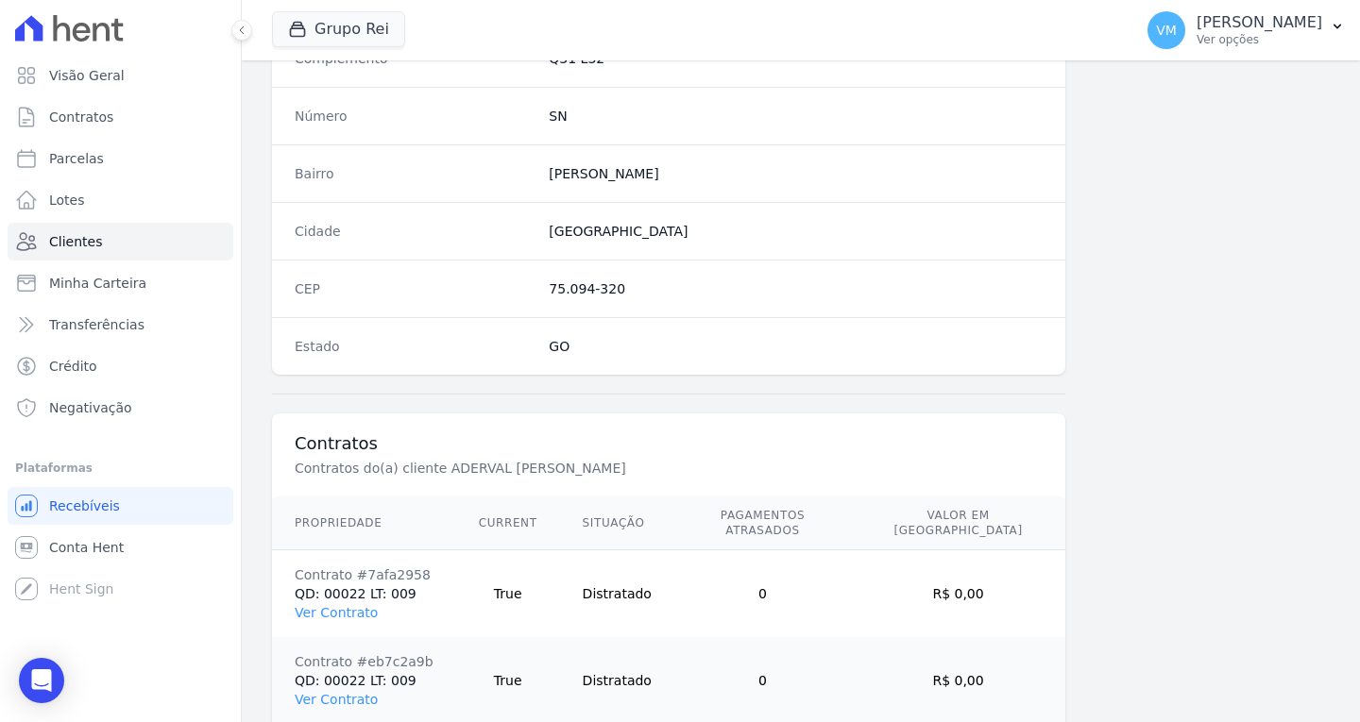
scroll to position [1131, 0]
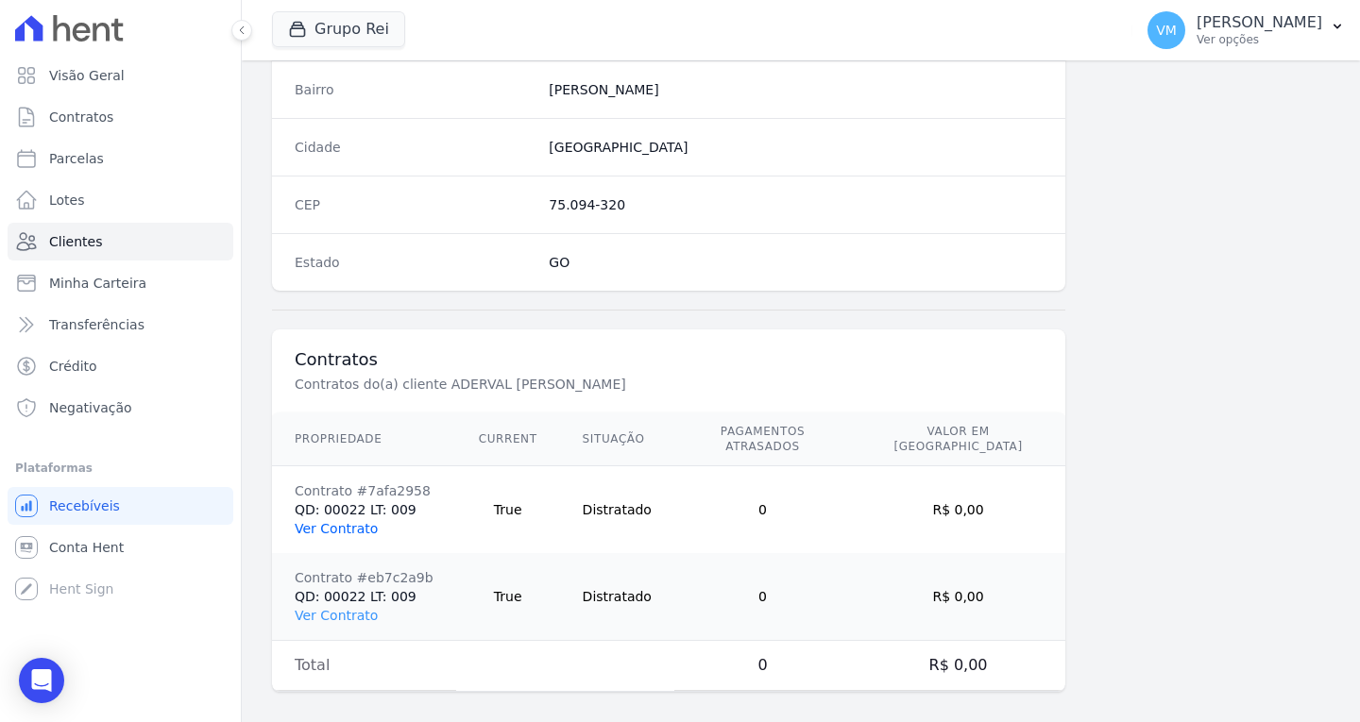
click at [339, 521] on link "Ver Contrato" at bounding box center [336, 528] width 83 height 15
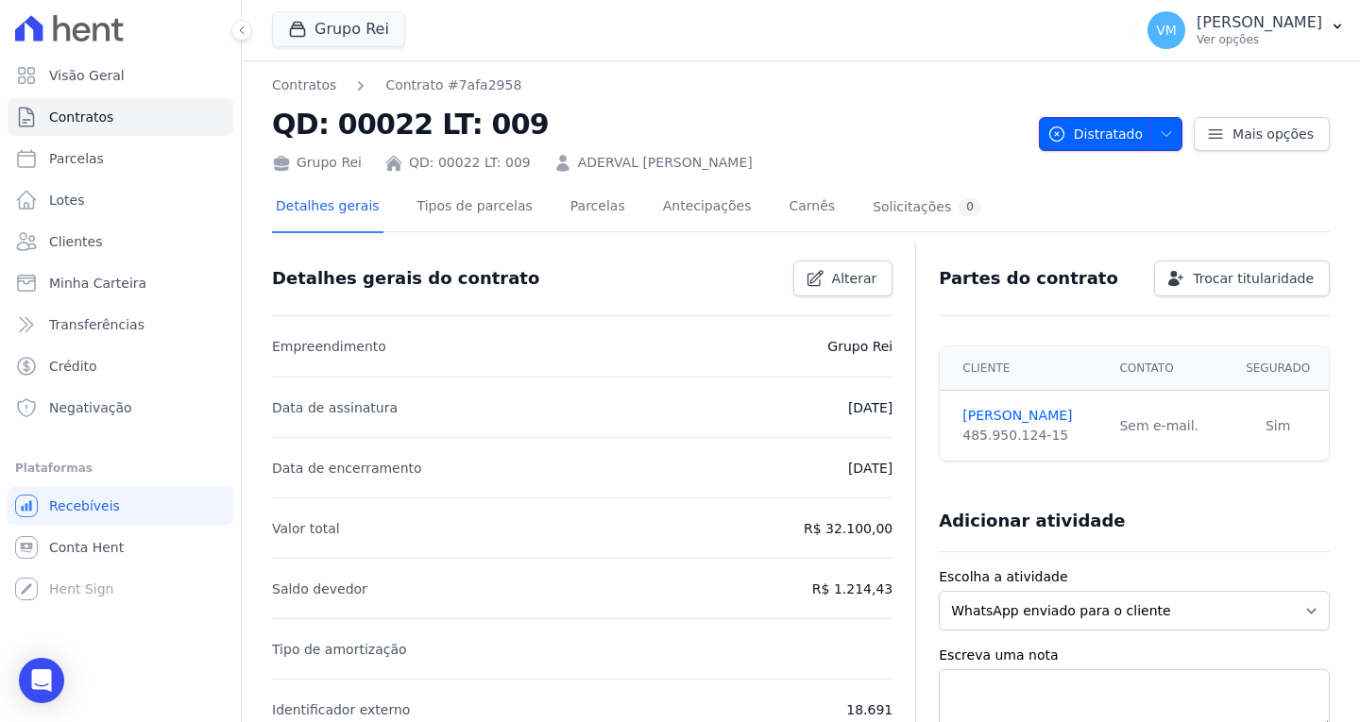
click at [1131, 126] on span "Distratado" at bounding box center [1094, 134] width 95 height 34
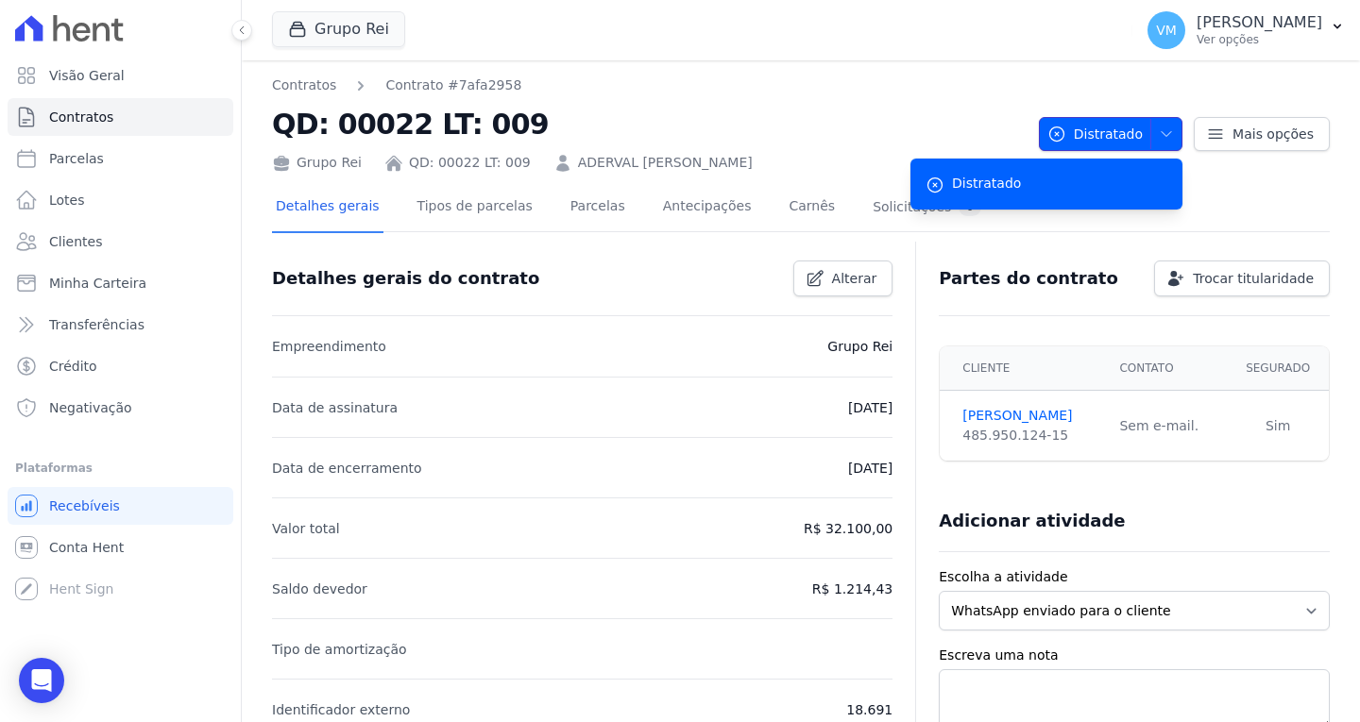
click at [1159, 134] on icon "button" at bounding box center [1166, 134] width 15 height 15
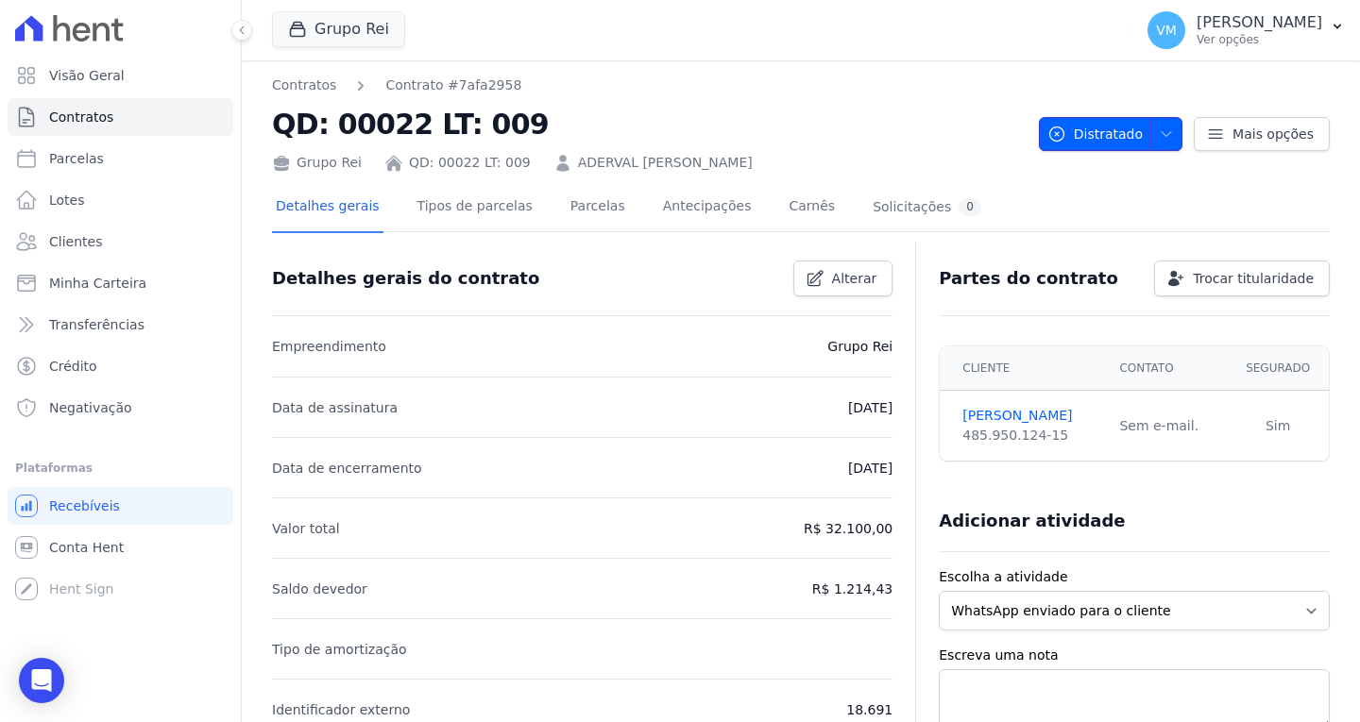
click at [1161, 134] on icon "button" at bounding box center [1165, 133] width 9 height 5
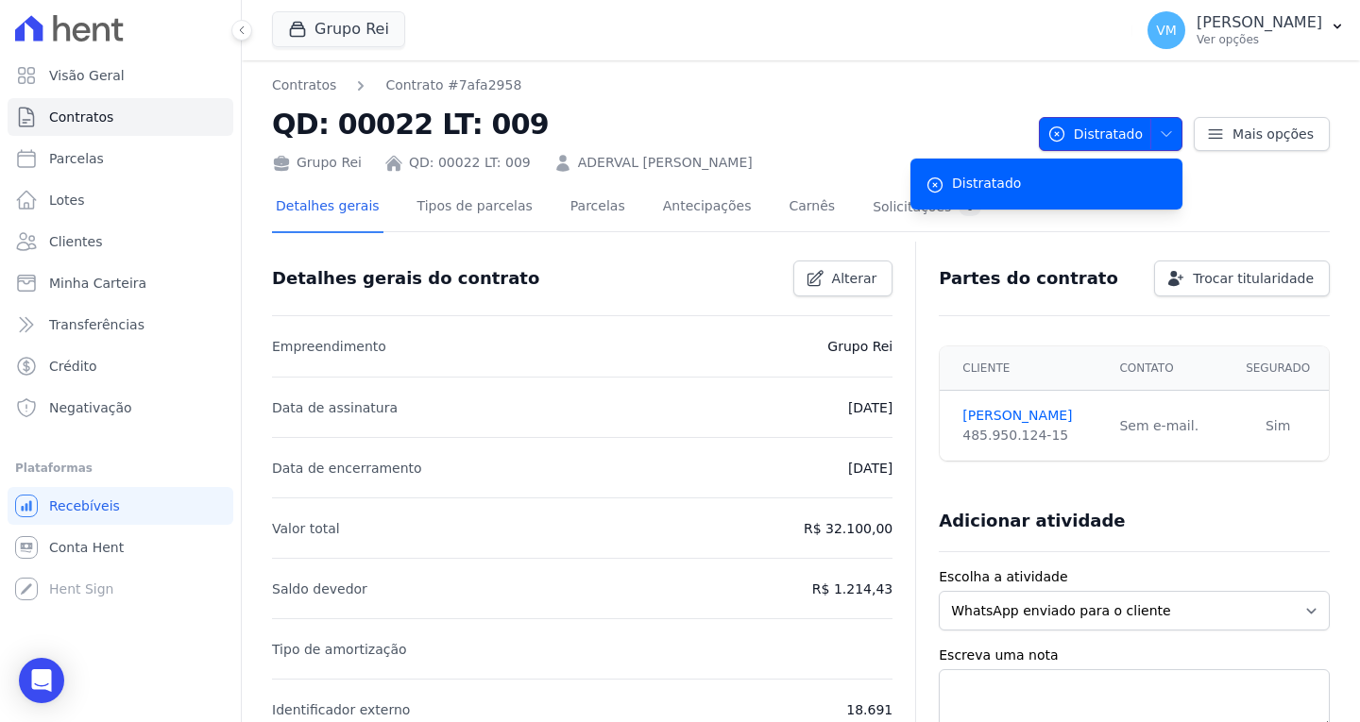
click at [1161, 134] on icon "button" at bounding box center [1165, 133] width 9 height 5
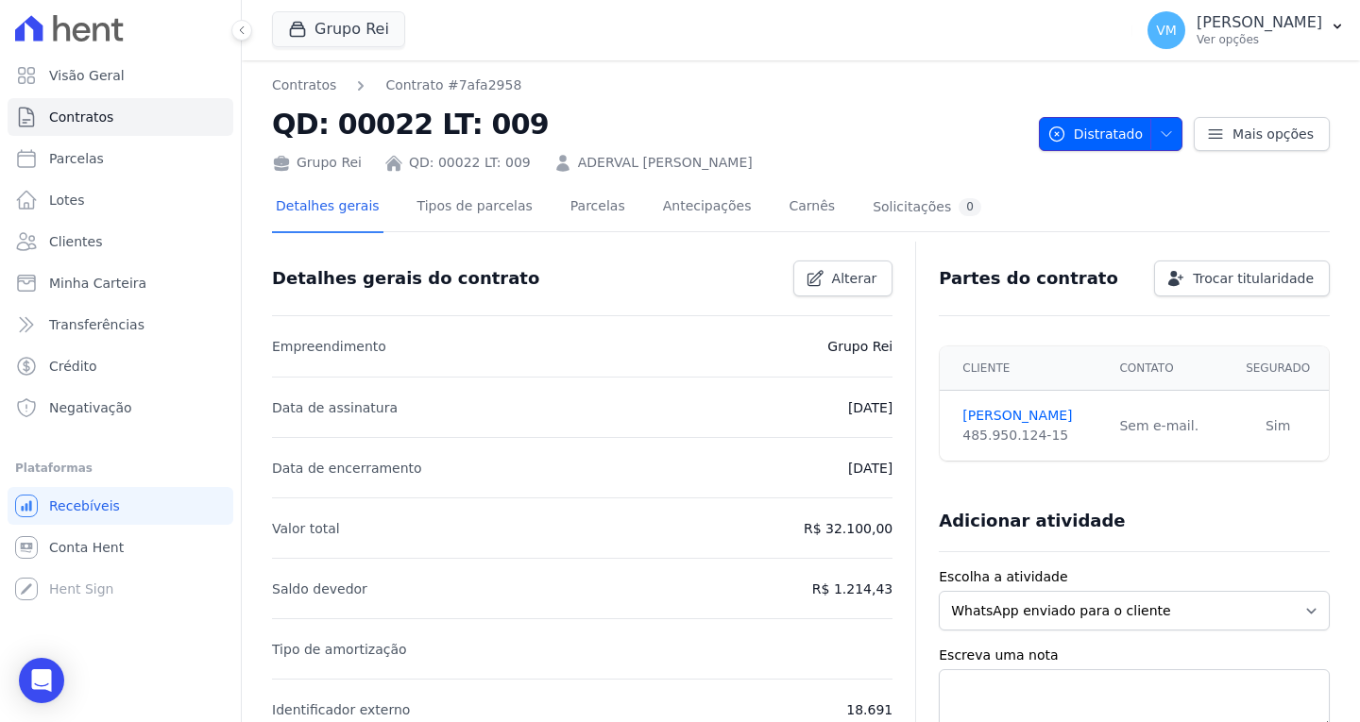
click at [1161, 134] on icon "button" at bounding box center [1165, 133] width 9 height 5
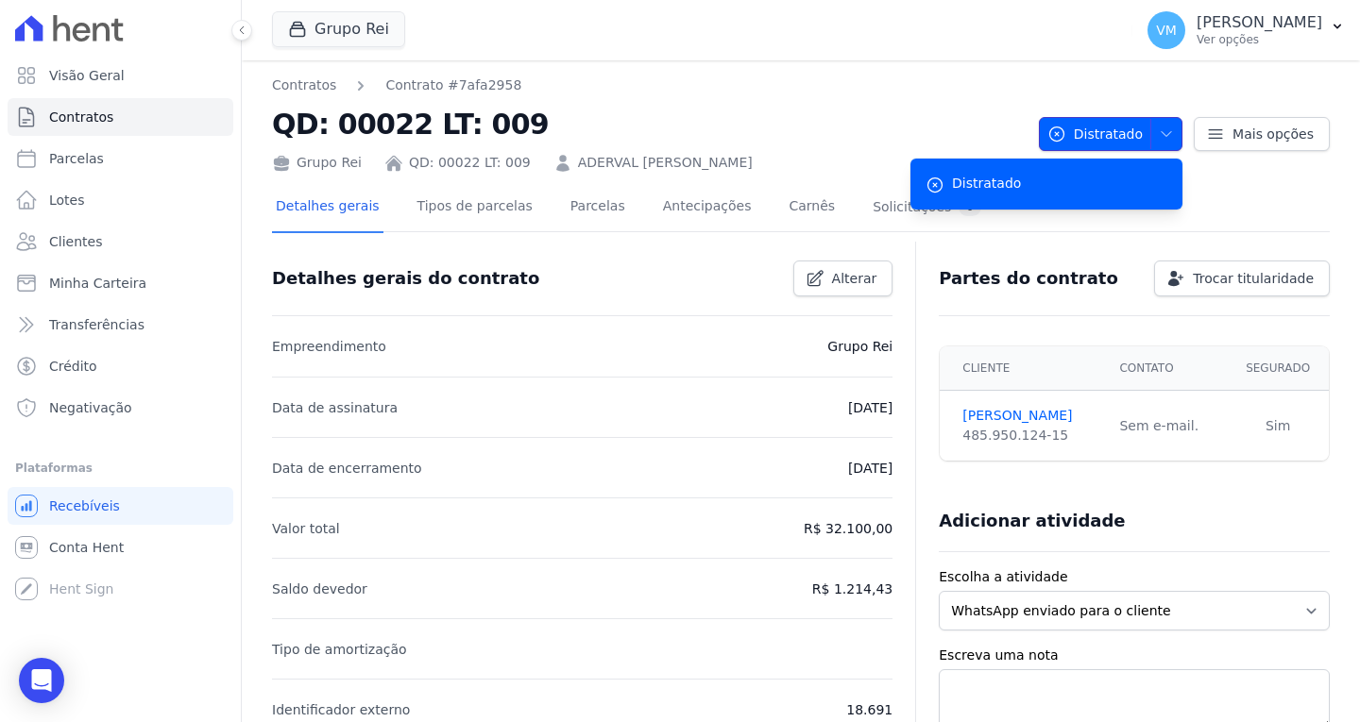
click at [1056, 134] on icon "button" at bounding box center [1056, 134] width 14 height 14
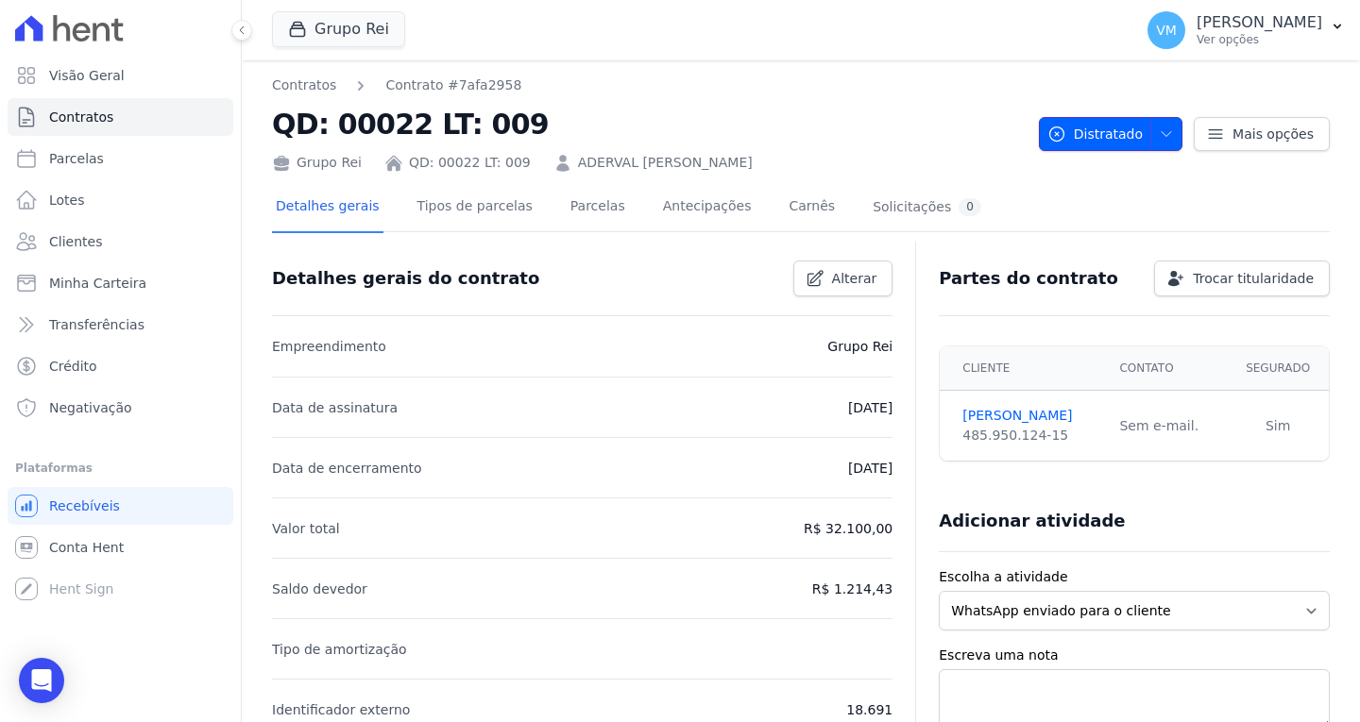
click at [1159, 133] on icon "button" at bounding box center [1166, 134] width 15 height 15
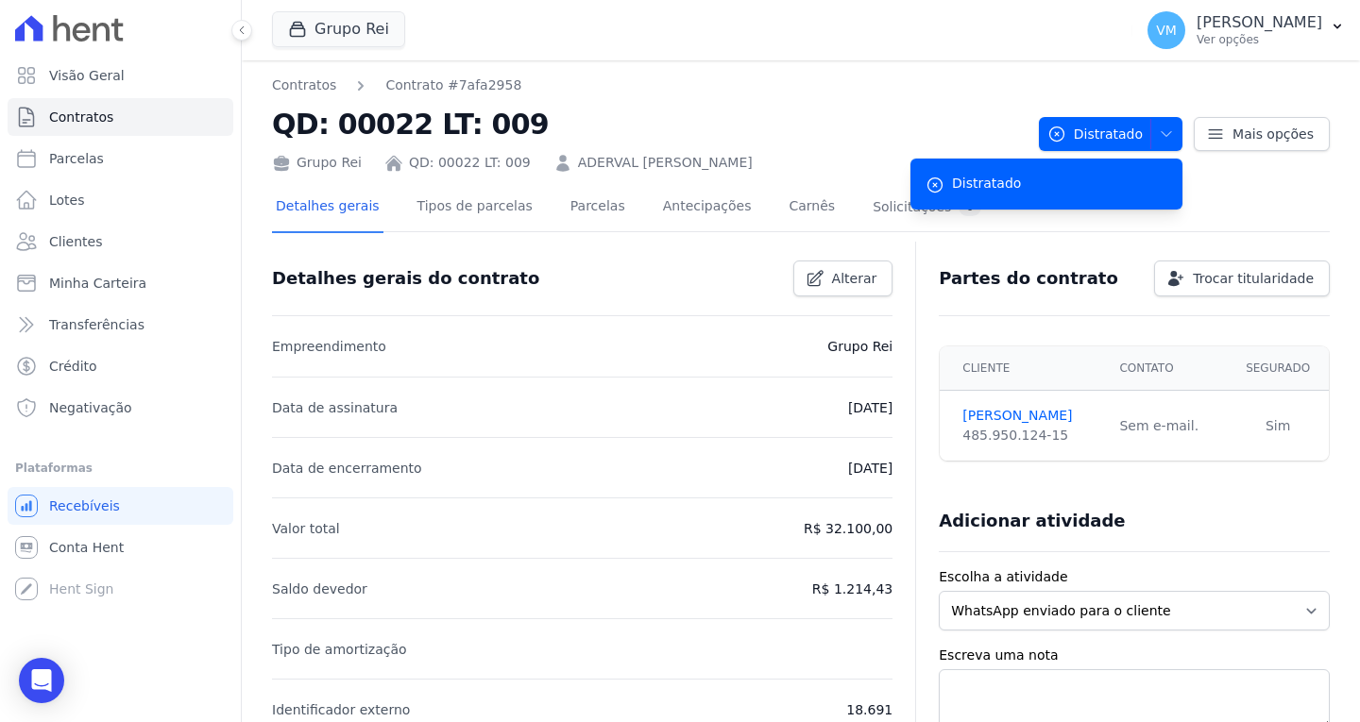
click at [952, 194] on div "Distratado" at bounding box center [986, 184] width 69 height 21
click at [925, 182] on icon at bounding box center [934, 185] width 19 height 19
click at [928, 183] on icon at bounding box center [935, 185] width 14 height 14
drag, startPoint x: 958, startPoint y: 36, endPoint x: 921, endPoint y: 44, distance: 38.7
click at [955, 37] on div "Grupo Rei Você possui apenas um empreendimento Aplicar" at bounding box center [698, 30] width 853 height 62
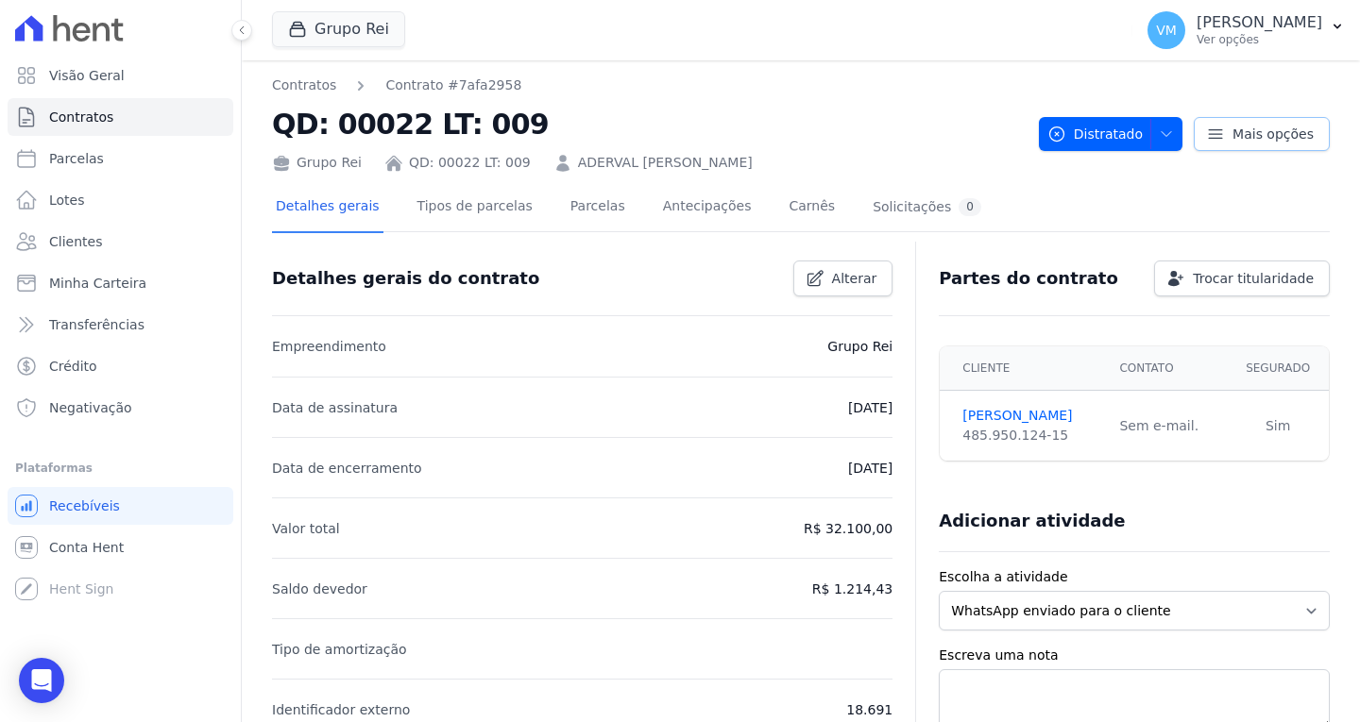
click at [1212, 126] on icon at bounding box center [1215, 134] width 19 height 19
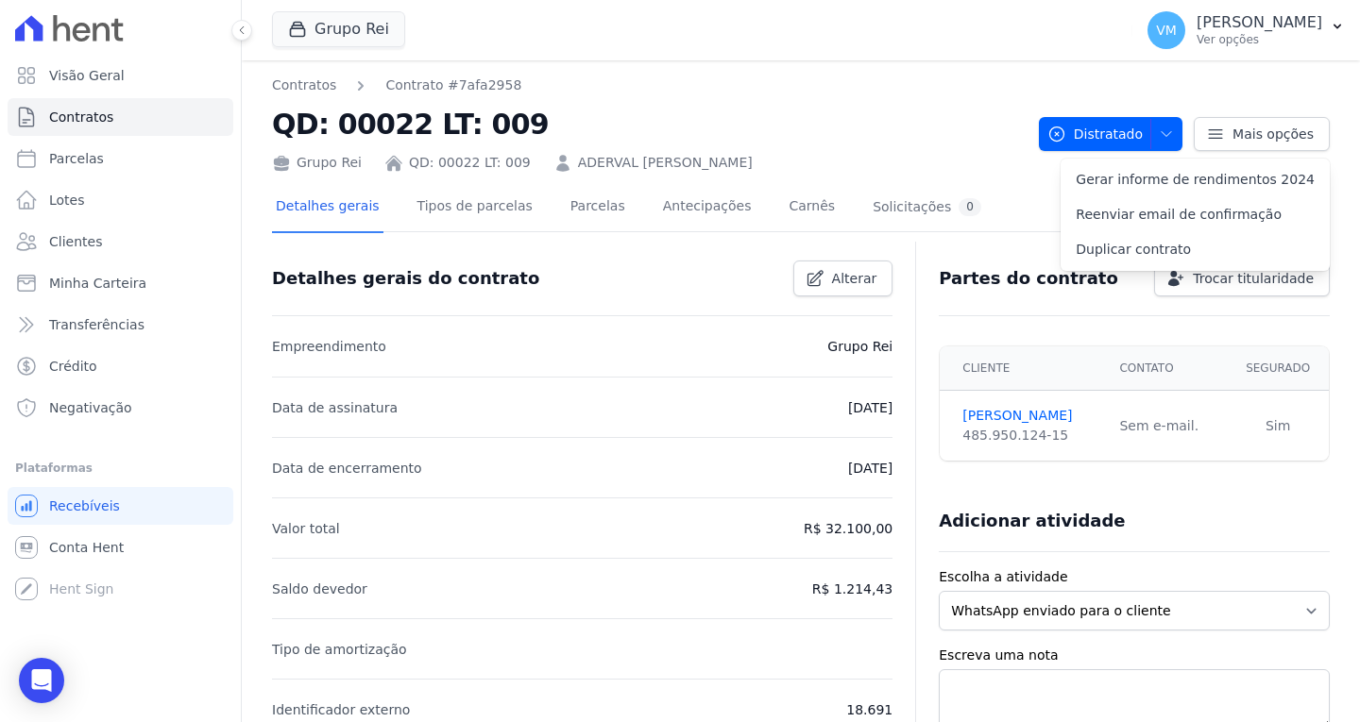
click at [880, 76] on nav "Contratos Contrato #7afa2958" at bounding box center [648, 86] width 752 height 20
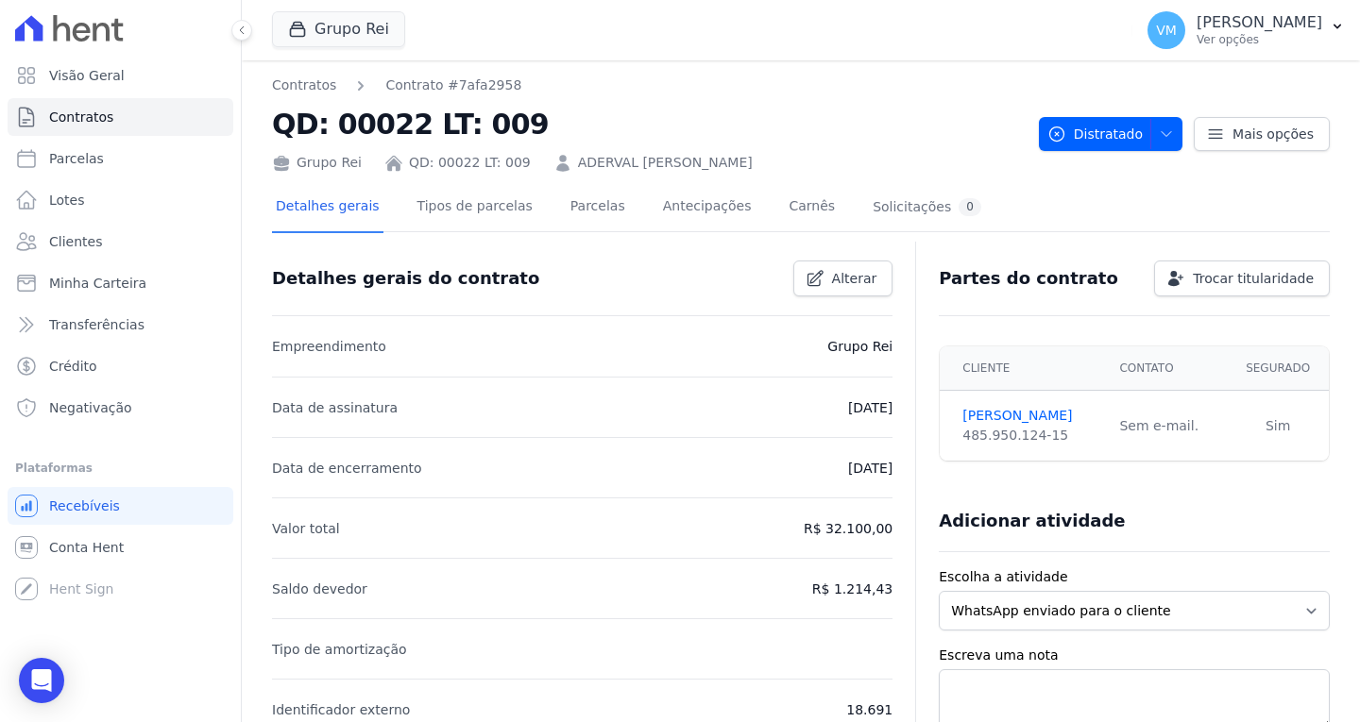
click at [878, 115] on h2 "QD: 00022 LT: 009" at bounding box center [648, 124] width 752 height 42
click at [93, 240] on span "Clientes" at bounding box center [75, 241] width 53 height 19
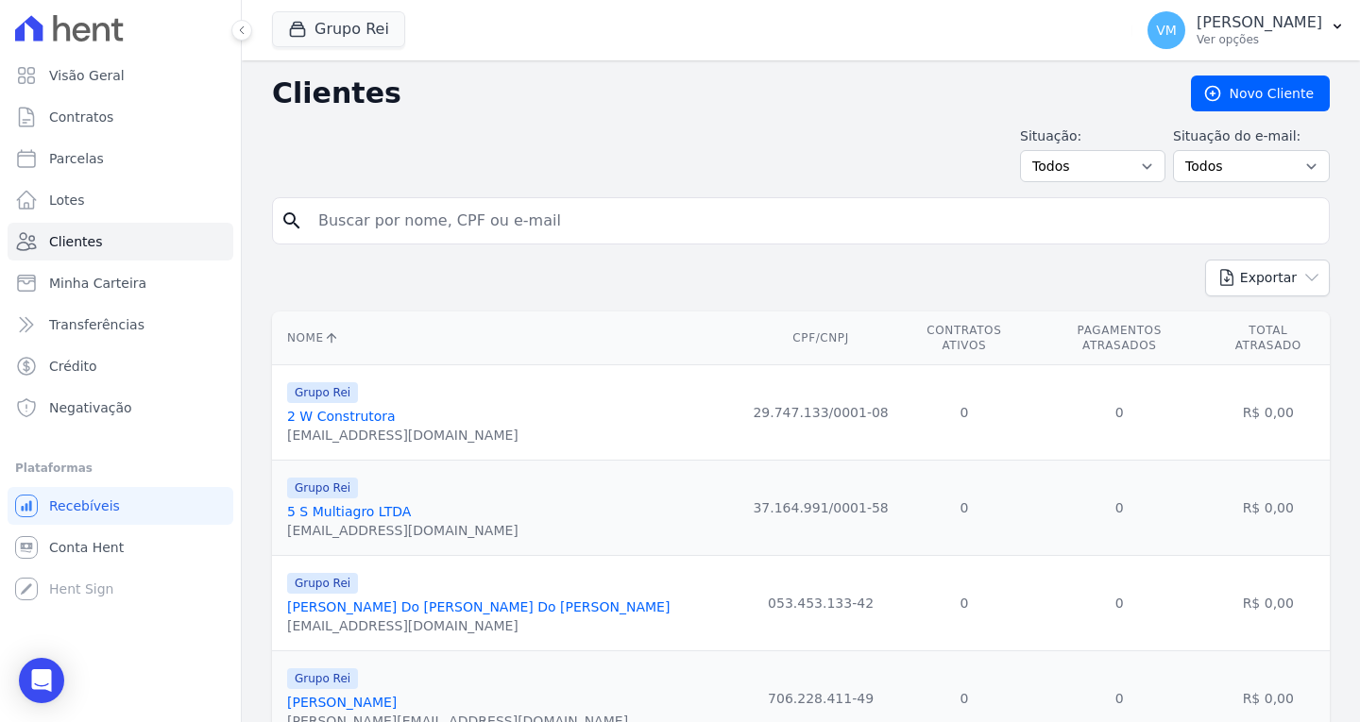
click at [406, 221] on input "search" at bounding box center [814, 221] width 1014 height 38
paste input "03334022196"
type input "03334022196"
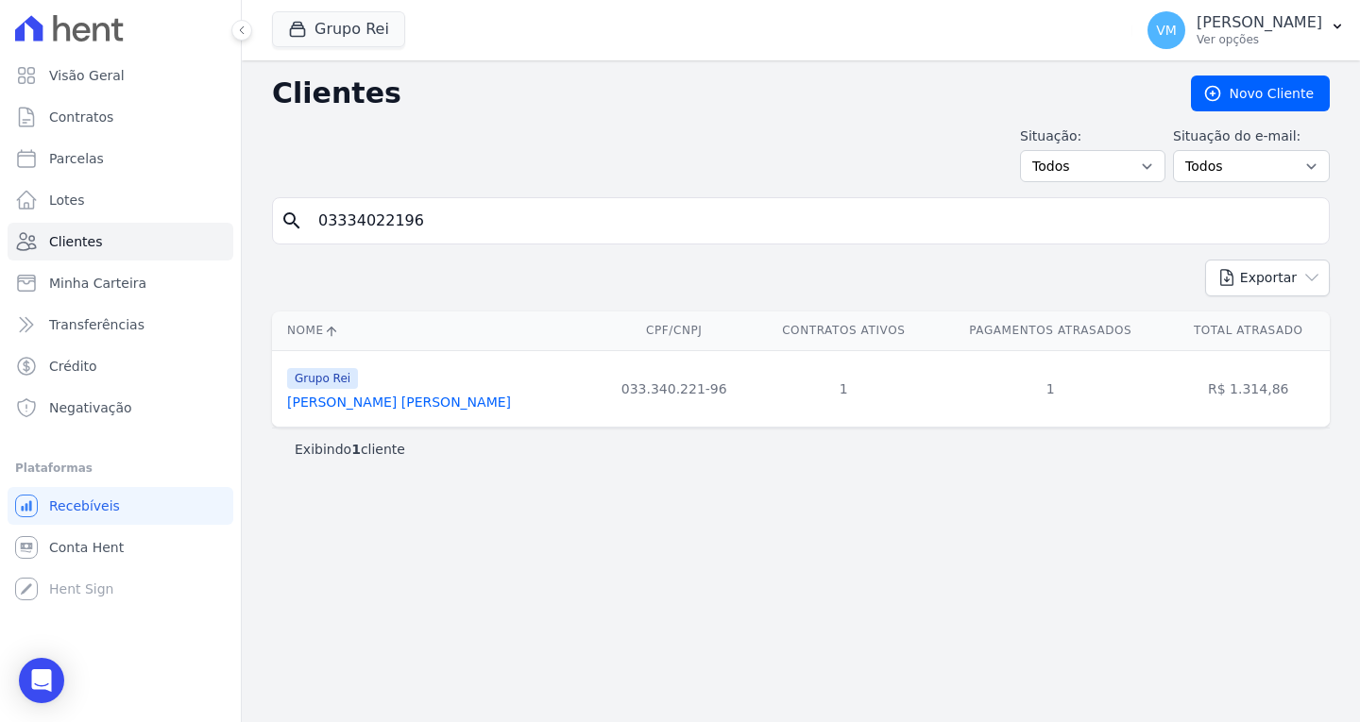
click at [394, 407] on link "[PERSON_NAME] [PERSON_NAME]" at bounding box center [399, 402] width 224 height 15
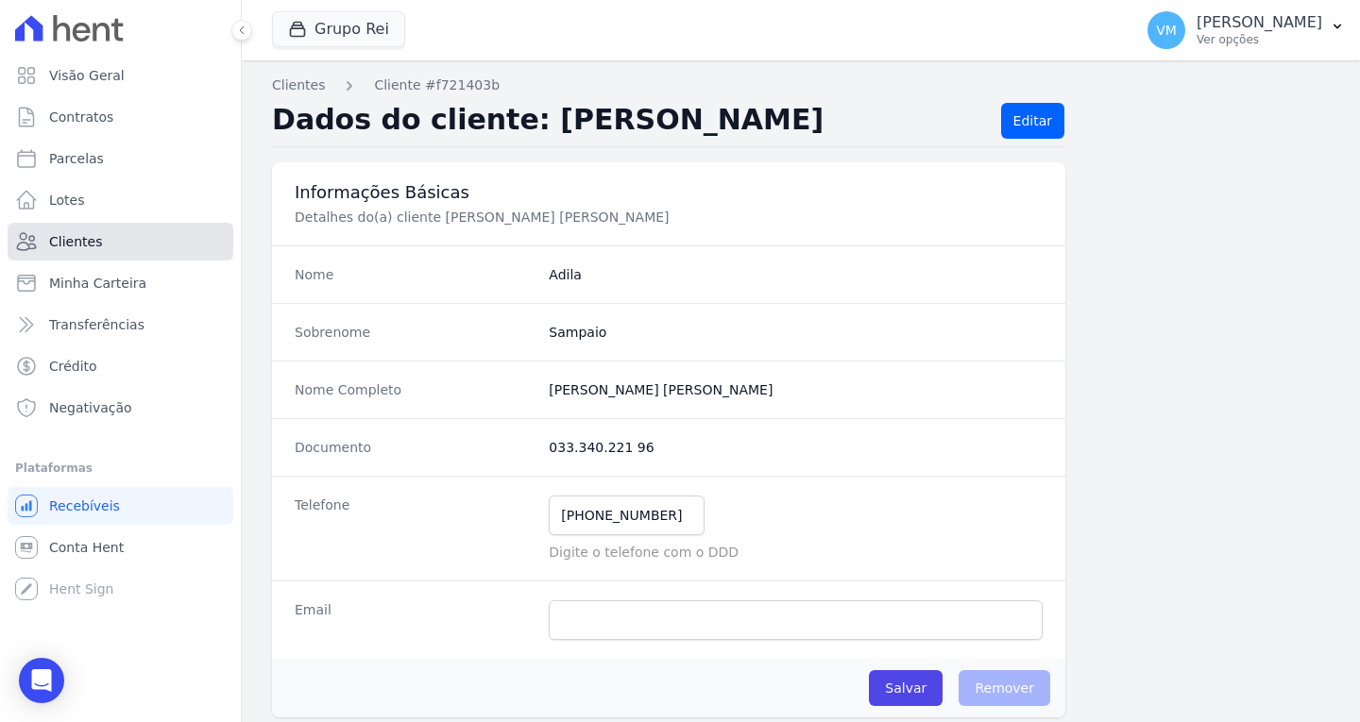
click at [65, 242] on span "Clientes" at bounding box center [75, 241] width 53 height 19
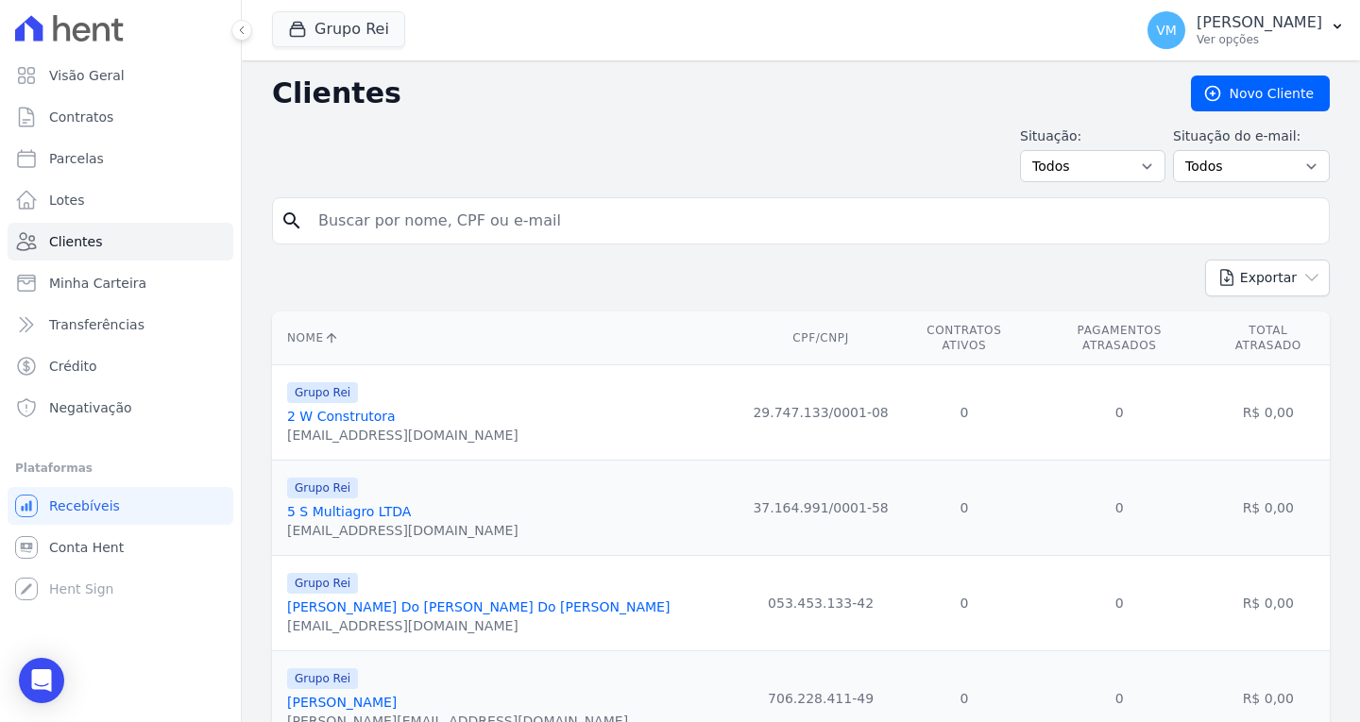
click at [453, 227] on input "search" at bounding box center [814, 221] width 1014 height 38
paste input "49501887987"
type input "49501887987"
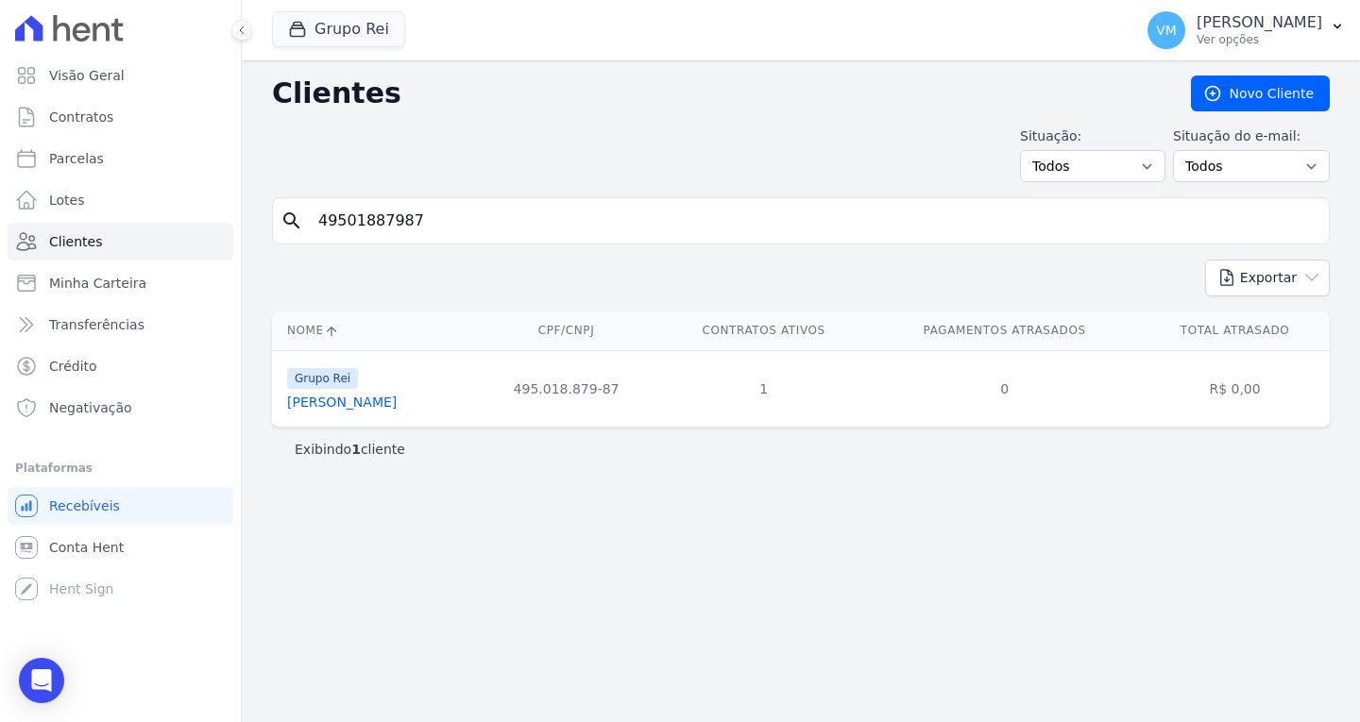
click at [328, 403] on link "[PERSON_NAME]" at bounding box center [342, 402] width 110 height 15
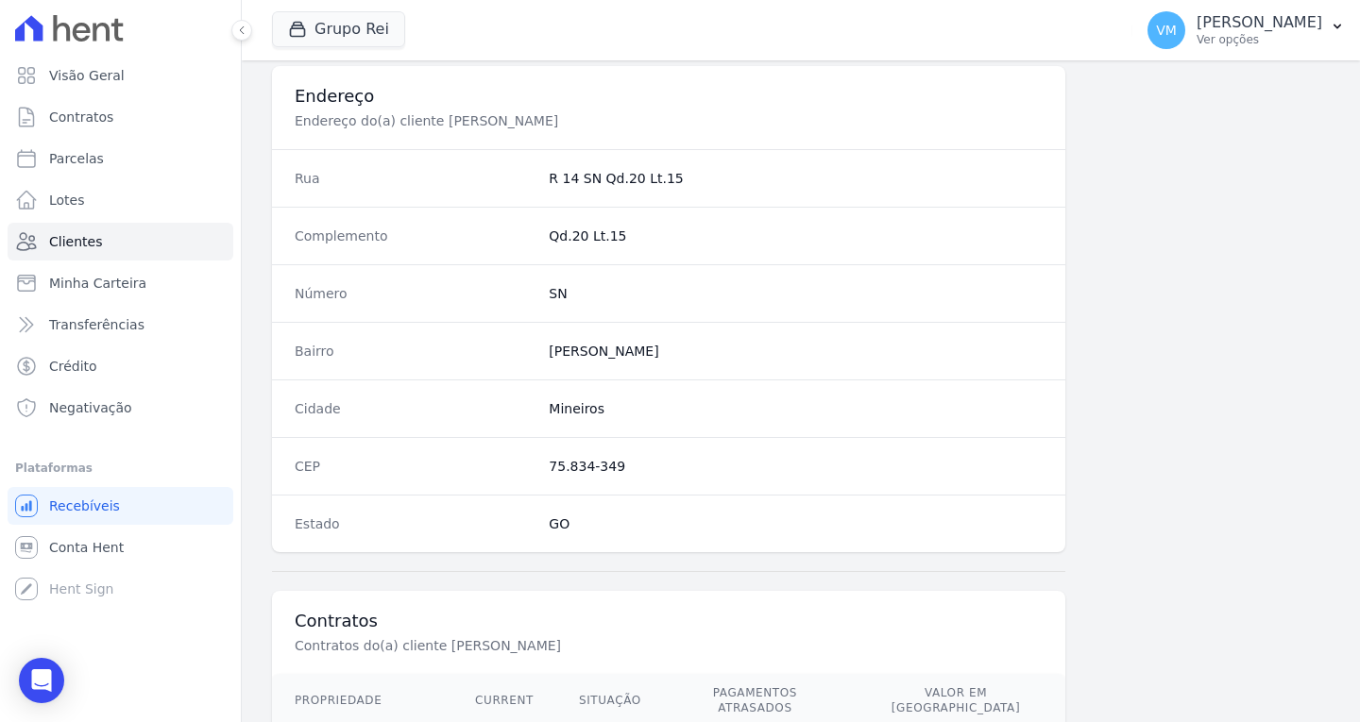
scroll to position [1044, 0]
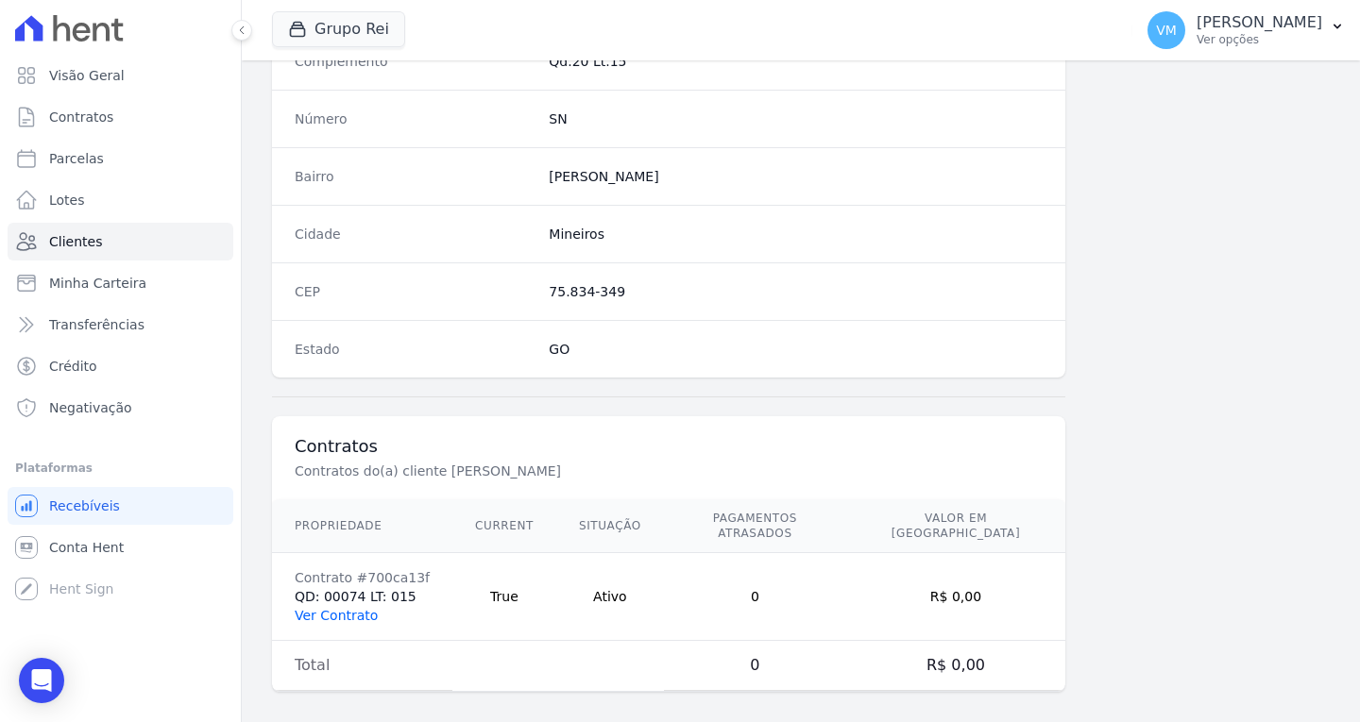
click at [344, 608] on link "Ver Contrato" at bounding box center [336, 615] width 83 height 15
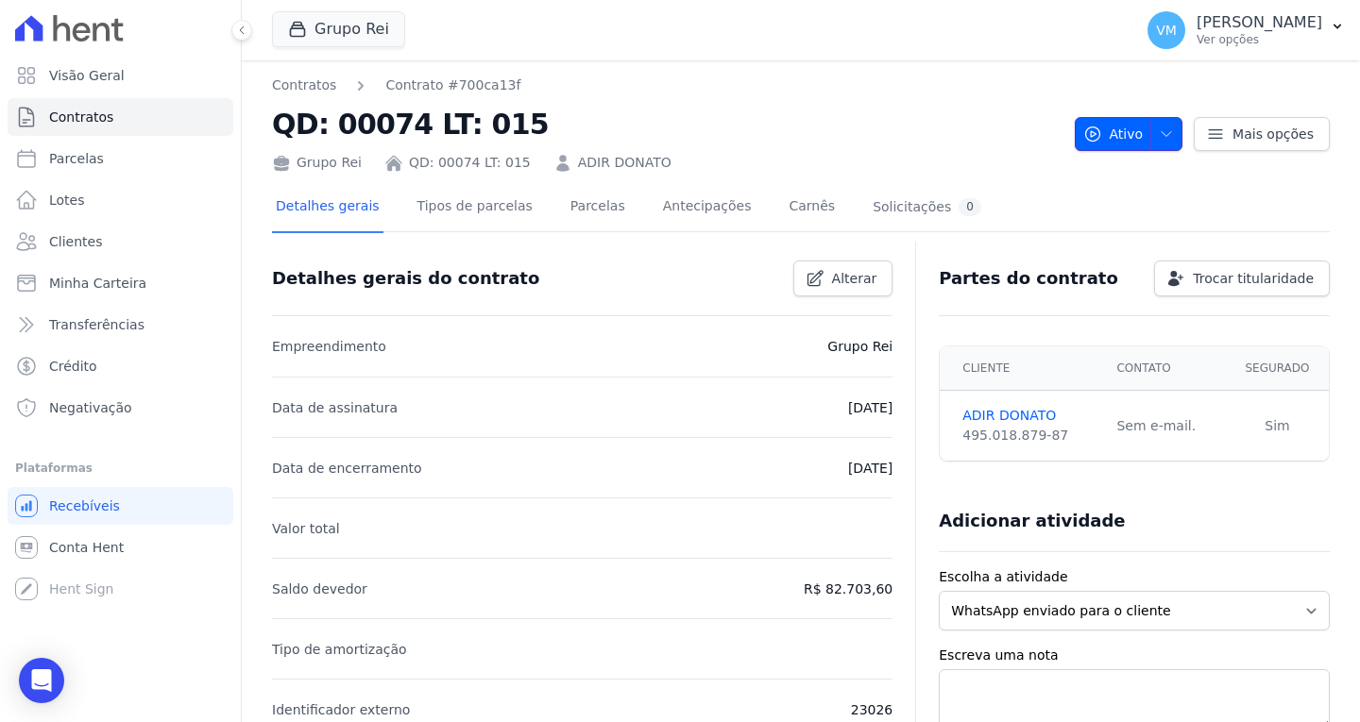
click at [1164, 132] on icon "button" at bounding box center [1166, 134] width 15 height 15
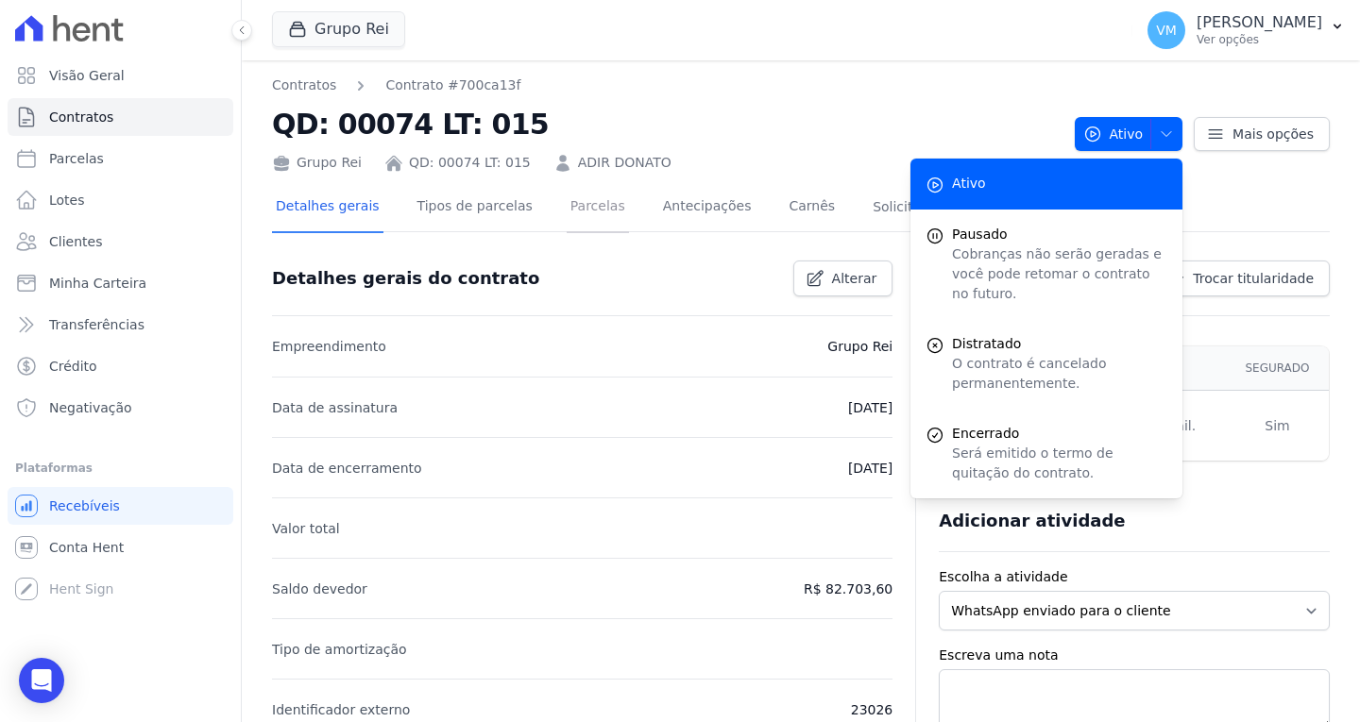
click at [573, 204] on link "Parcelas" at bounding box center [598, 208] width 62 height 50
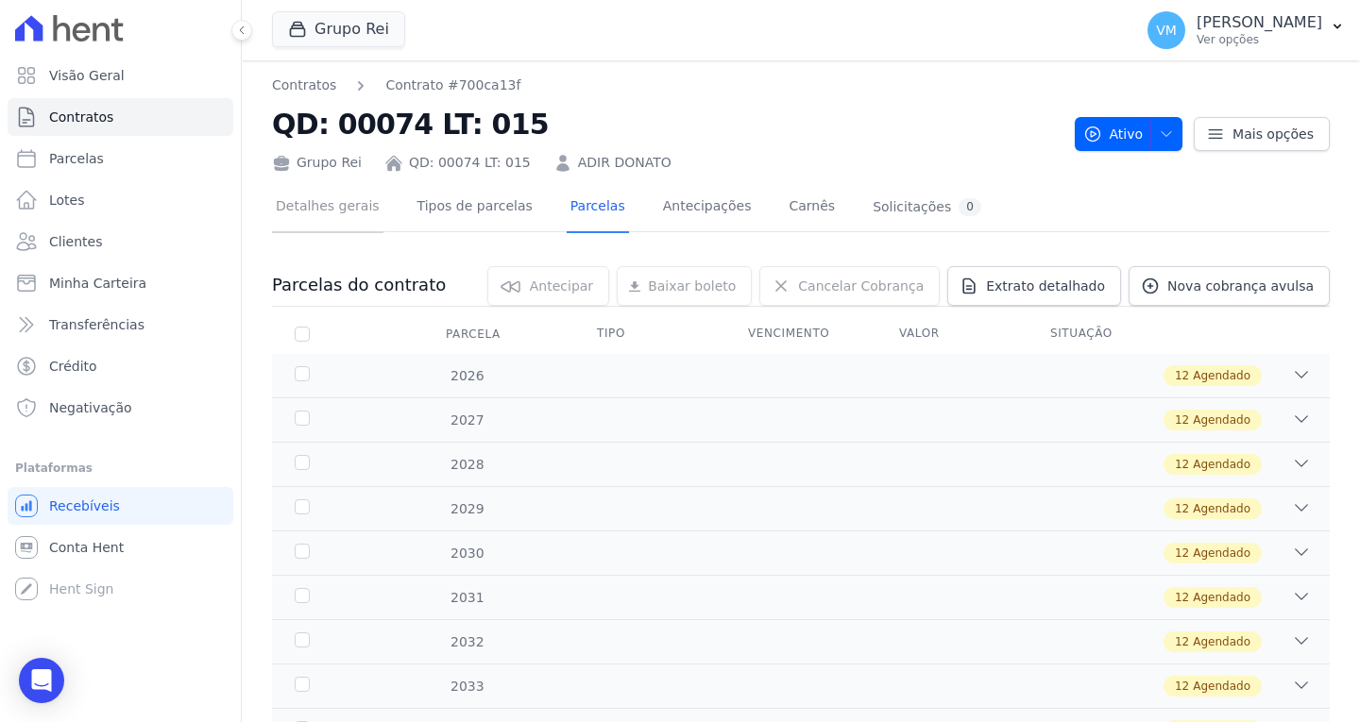
click at [310, 202] on link "Detalhes gerais" at bounding box center [327, 208] width 111 height 50
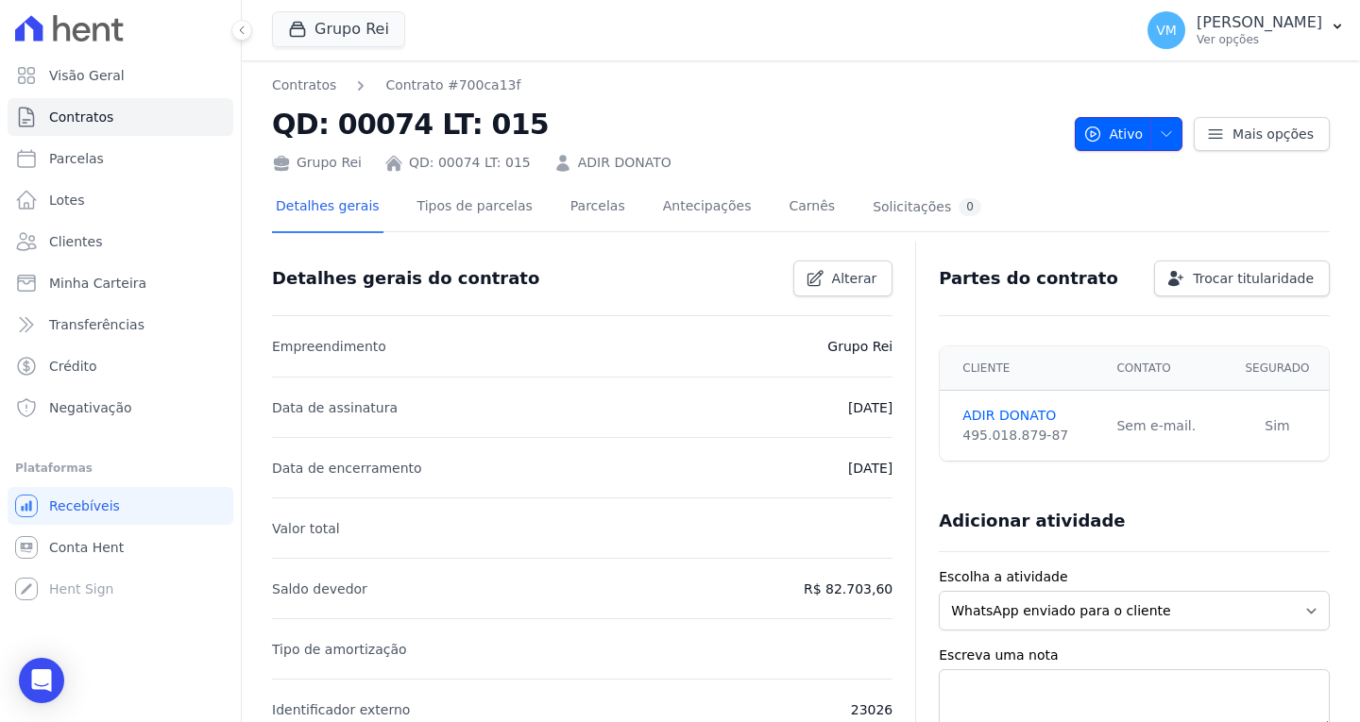
click at [1159, 135] on icon "button" at bounding box center [1166, 134] width 15 height 15
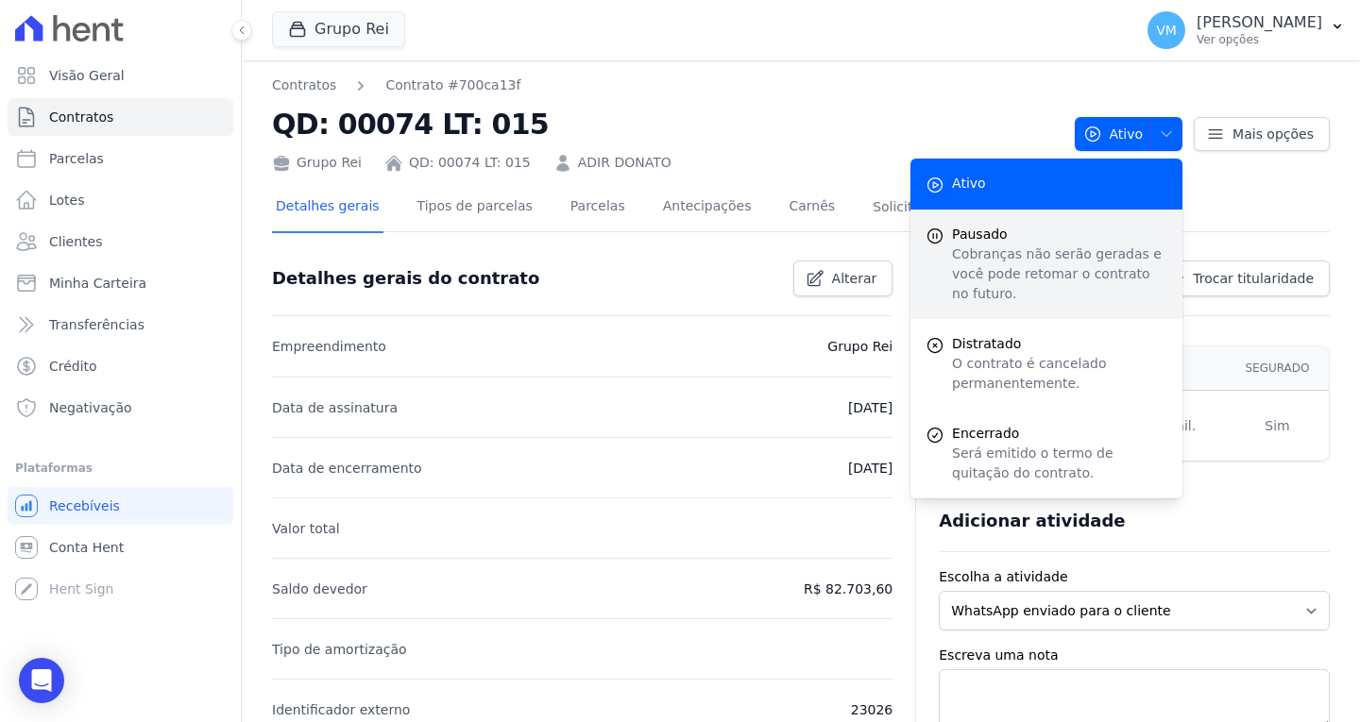
click at [1014, 250] on p "Cobranças não serão geradas e você pode retomar o contrato no futuro." at bounding box center [1059, 274] width 215 height 59
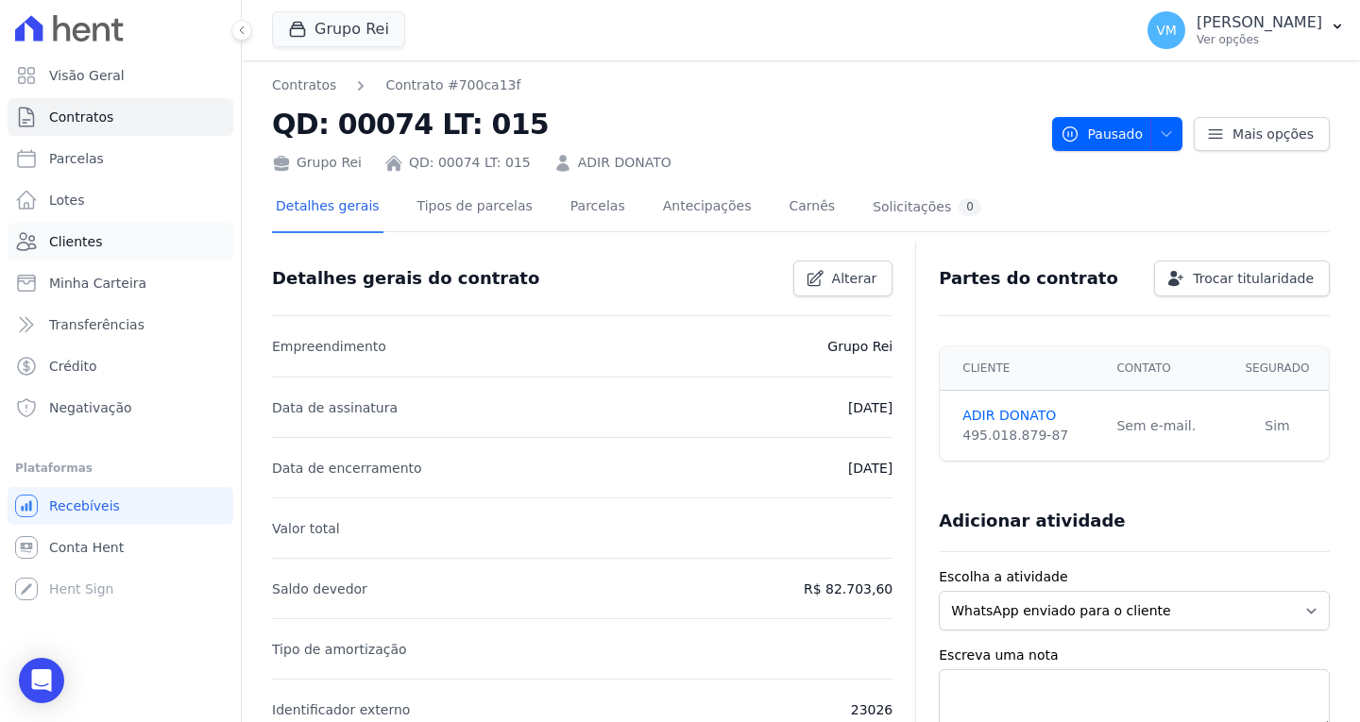
click at [101, 247] on link "Clientes" at bounding box center [121, 242] width 226 height 38
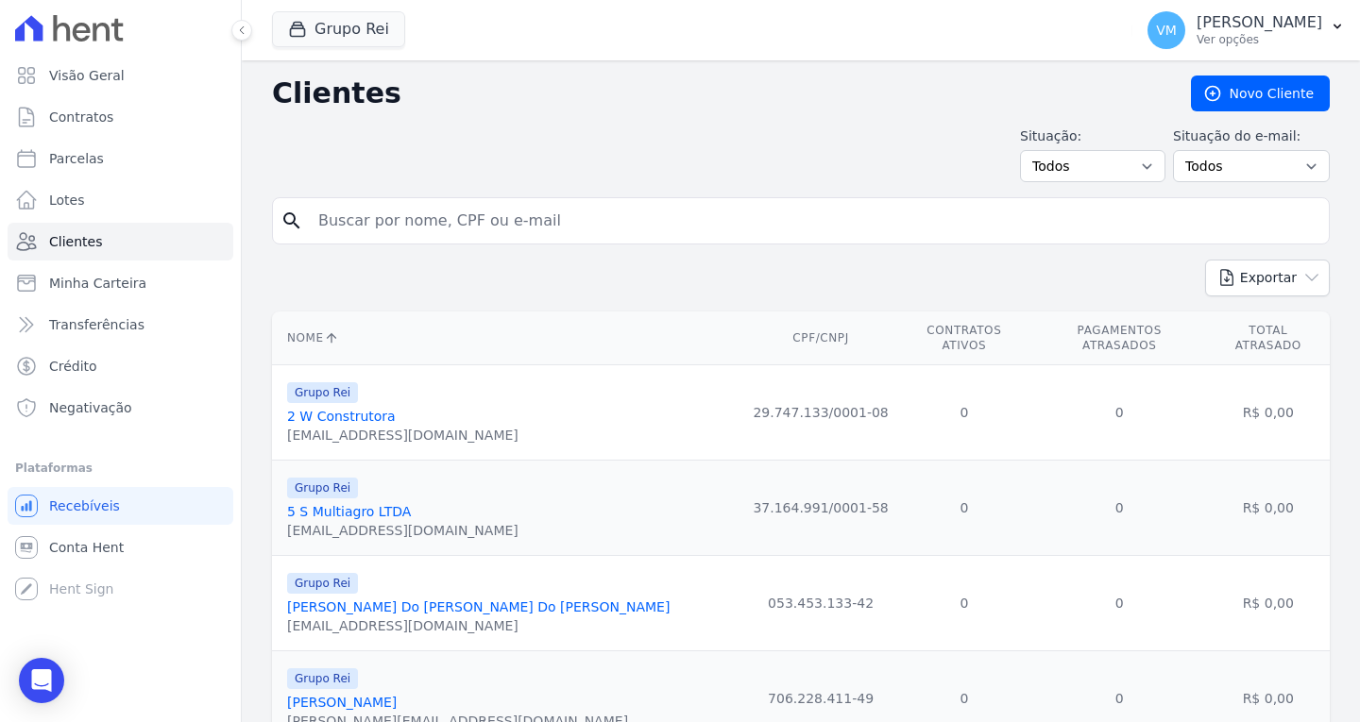
drag, startPoint x: 387, startPoint y: 244, endPoint x: 419, endPoint y: 228, distance: 35.9
click at [393, 241] on div "search" at bounding box center [801, 220] width 1058 height 47
click at [419, 228] on input "search" at bounding box center [814, 221] width 1014 height 38
paste input "49501887987"
type input "49501887987"
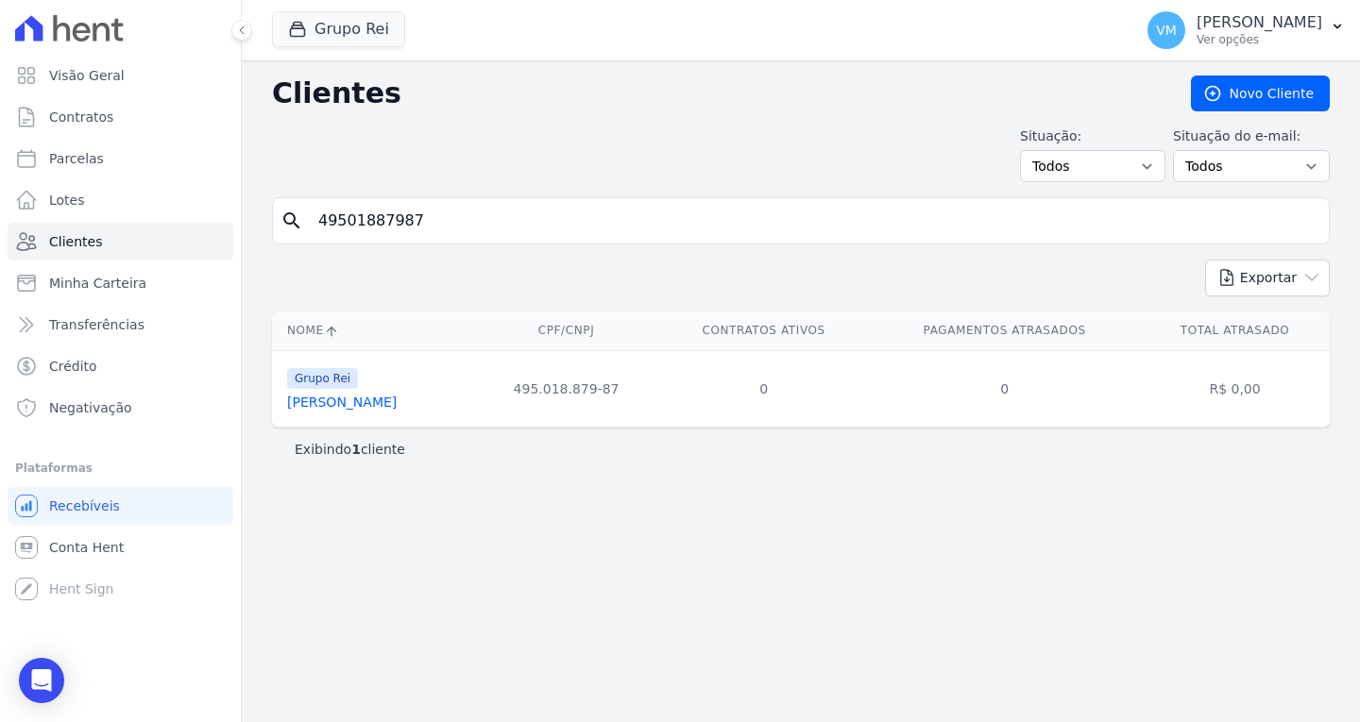
click at [334, 402] on link "[PERSON_NAME]" at bounding box center [342, 402] width 110 height 15
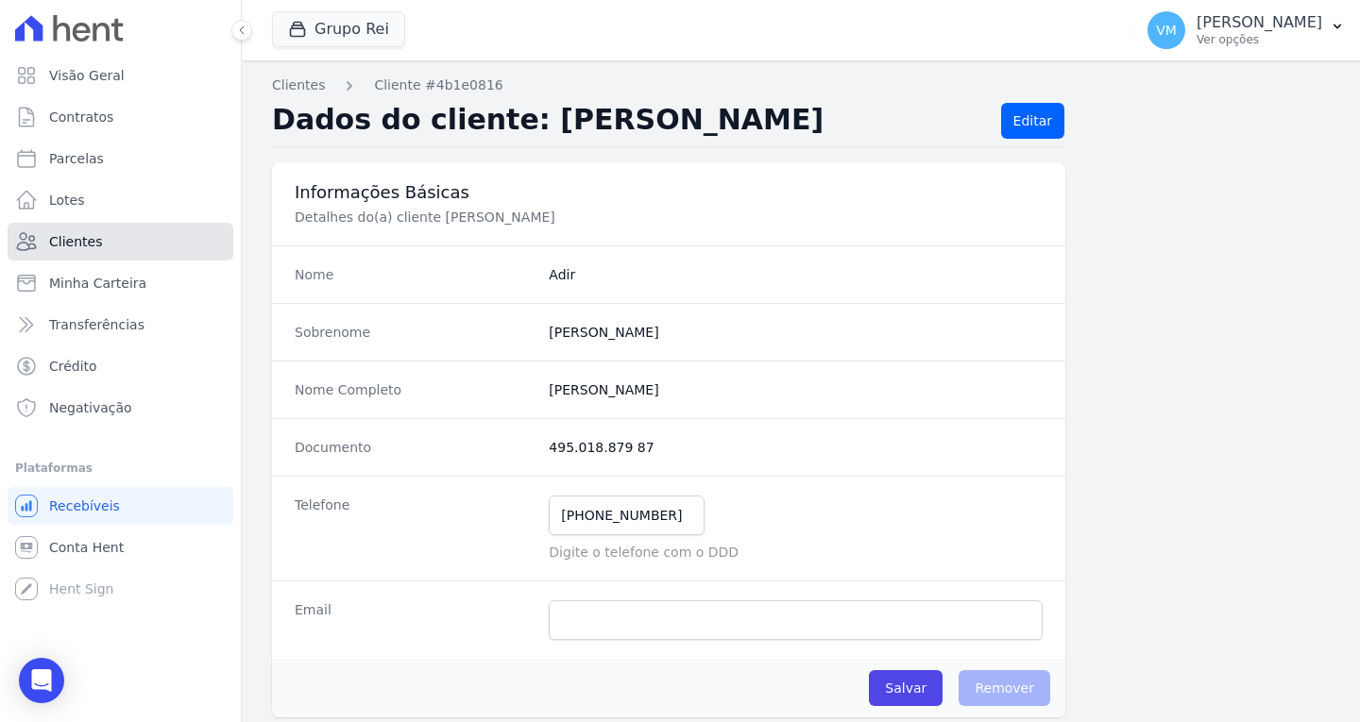
click at [75, 257] on link "Clientes" at bounding box center [121, 242] width 226 height 38
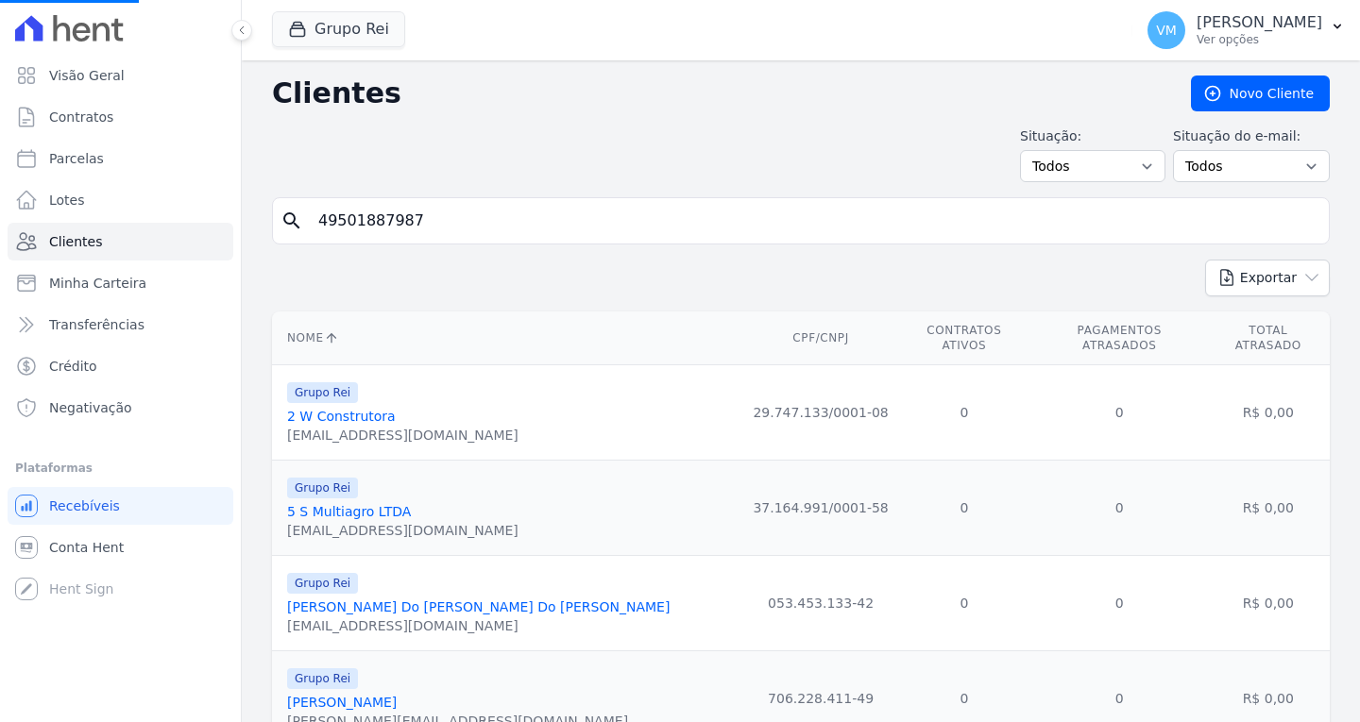
drag, startPoint x: 436, startPoint y: 218, endPoint x: 426, endPoint y: 222, distance: 11.1
click at [433, 221] on input "49501887987" at bounding box center [814, 221] width 1014 height 38
click at [425, 230] on input "search" at bounding box center [814, 221] width 1014 height 38
paste input "03705806300"
type input "03705806300"
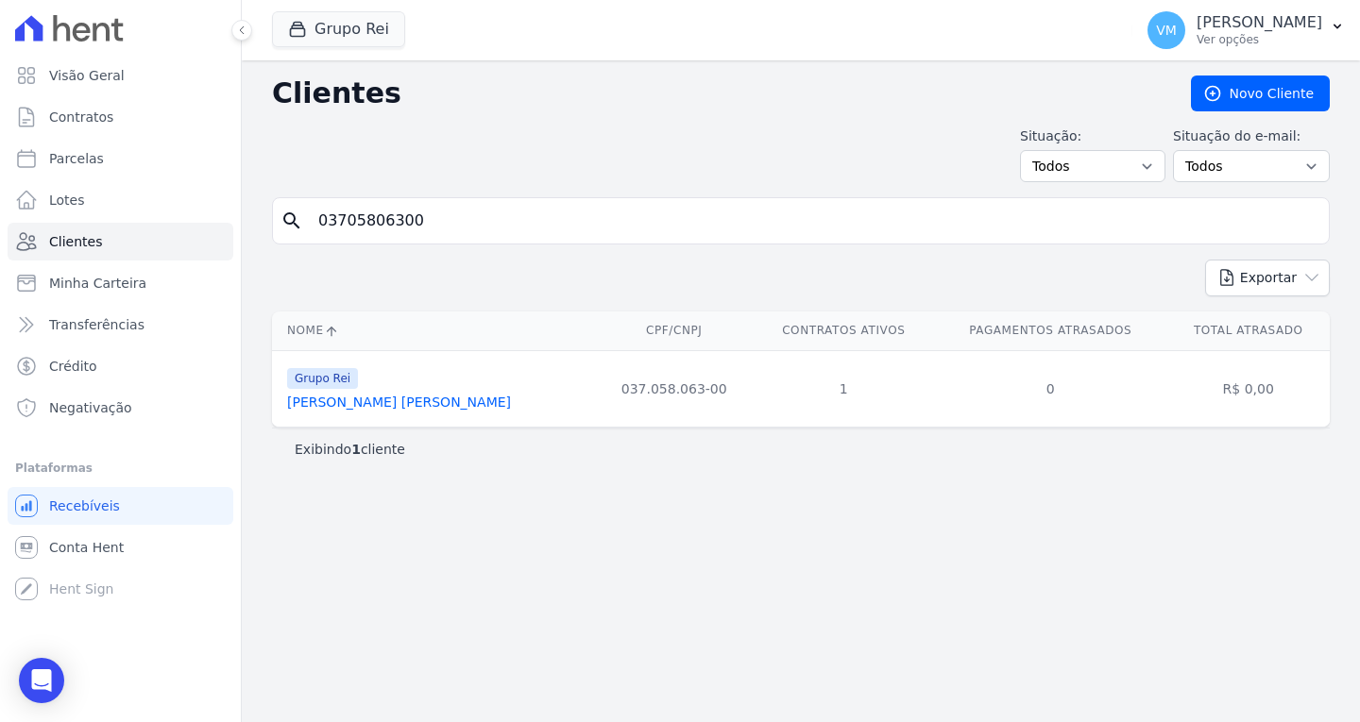
click at [358, 401] on link "[PERSON_NAME] [PERSON_NAME]" at bounding box center [399, 402] width 224 height 15
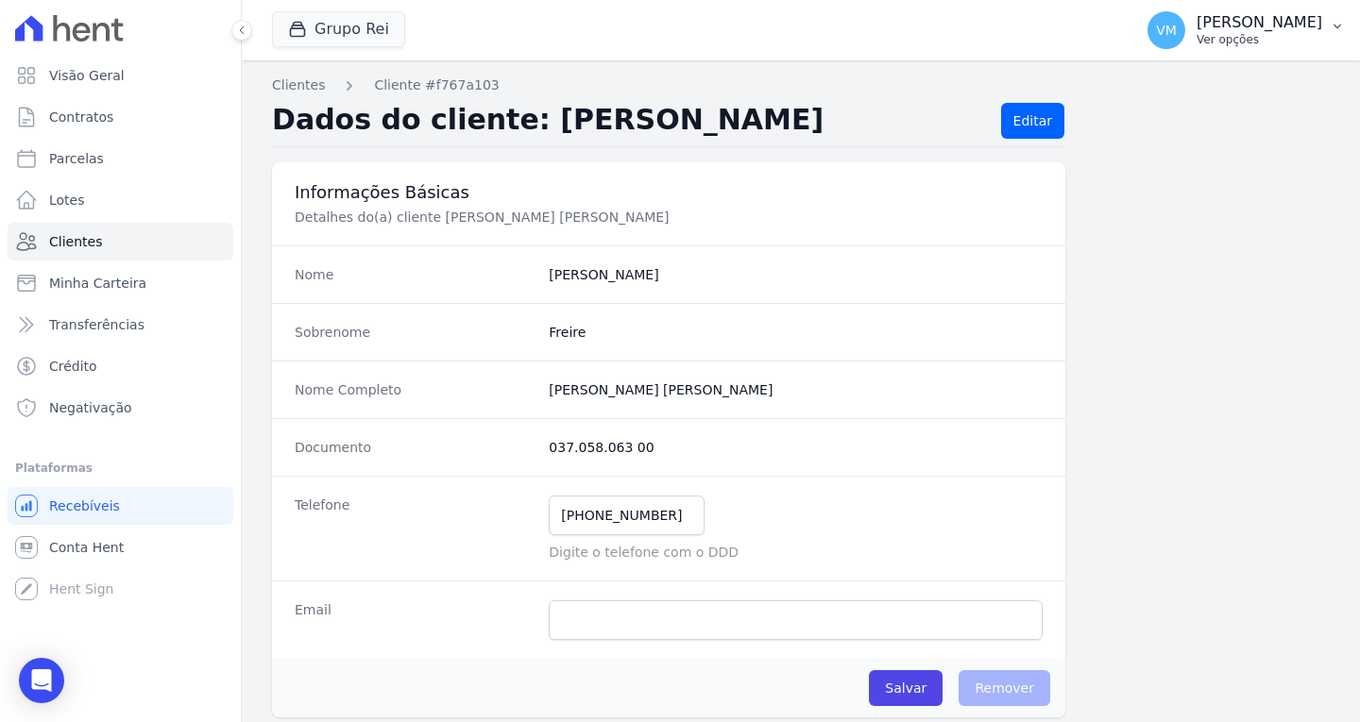
click at [1262, 23] on p "[PERSON_NAME]" at bounding box center [1259, 22] width 126 height 19
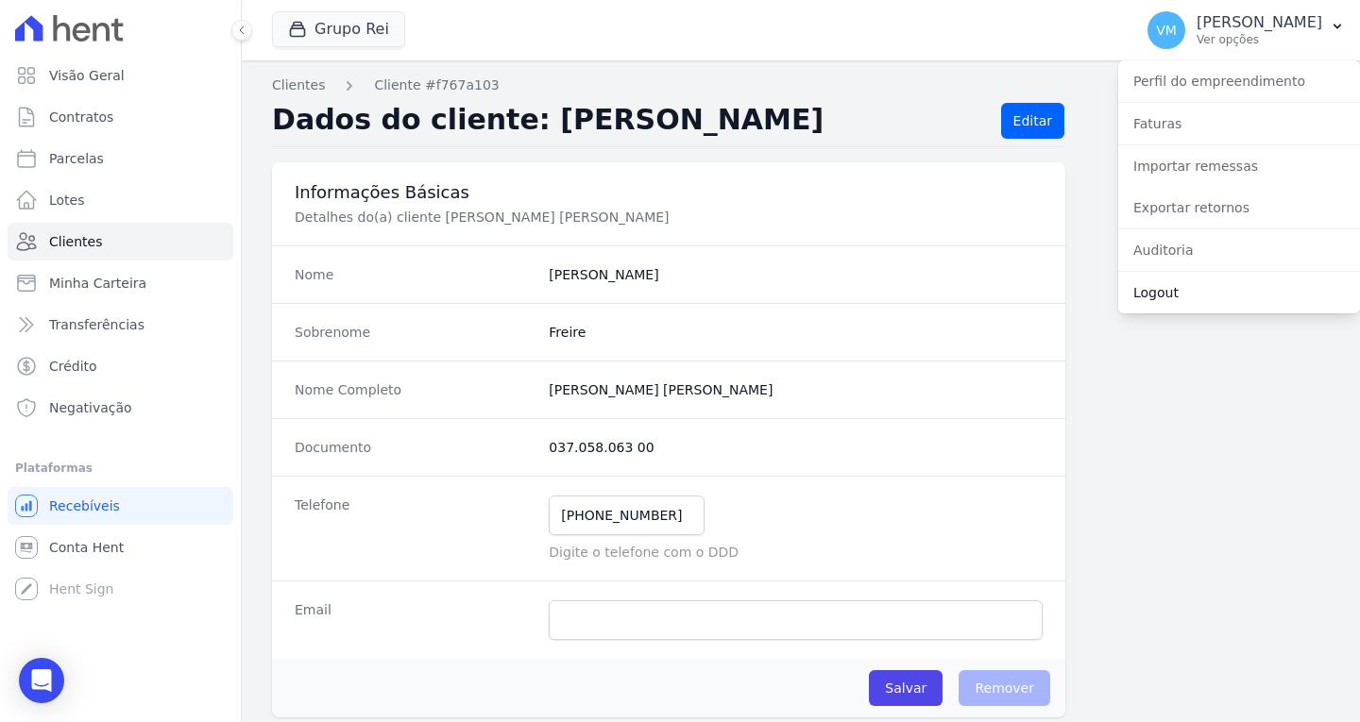
drag, startPoint x: 1188, startPoint y: 303, endPoint x: 1178, endPoint y: 301, distance: 9.6
click at [1188, 303] on link "Logout" at bounding box center [1239, 293] width 242 height 34
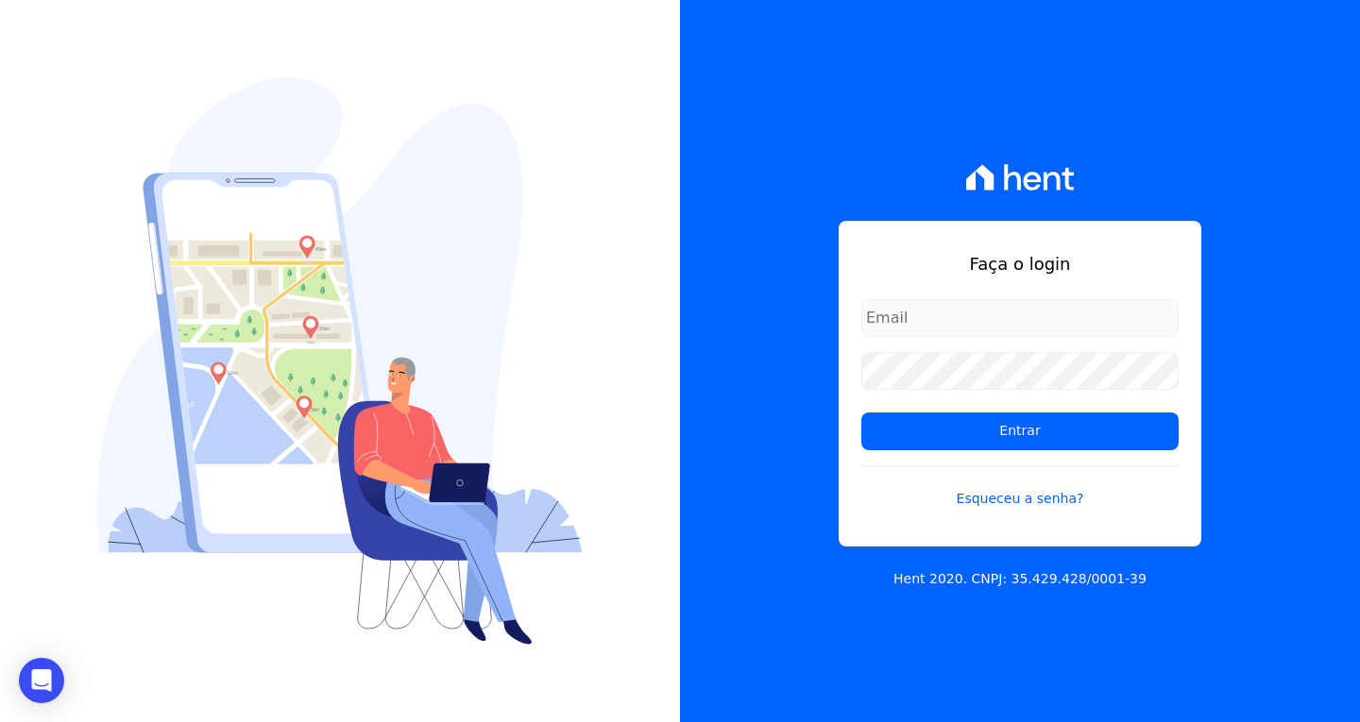
type input "[EMAIL_ADDRESS][DOMAIN_NAME]"
